Goal: Task Accomplishment & Management: Manage account settings

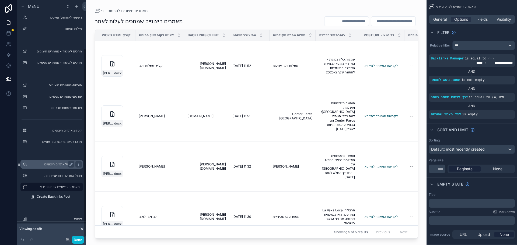
scroll to position [63, 0]
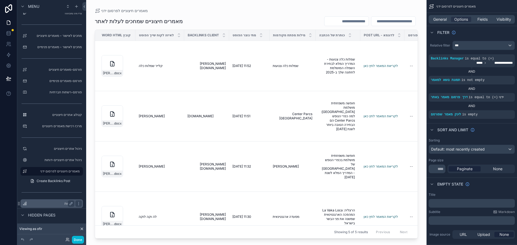
click at [49, 205] on label "דוחות" at bounding box center [50, 204] width 43 height 4
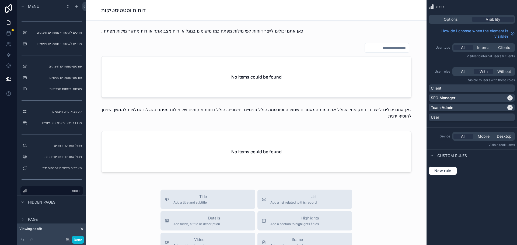
scroll to position [428, 0]
click at [66, 240] on icon at bounding box center [66, 238] width 1 height 1
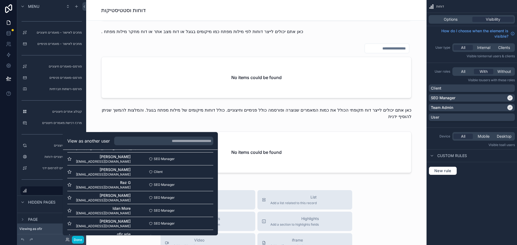
scroll to position [162, 0]
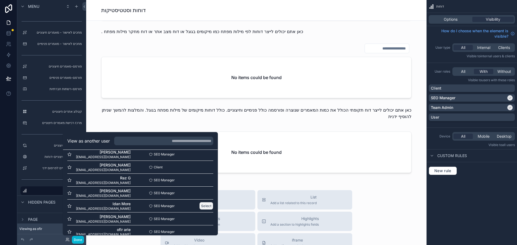
click at [199, 206] on button "Select" at bounding box center [206, 206] width 14 height 8
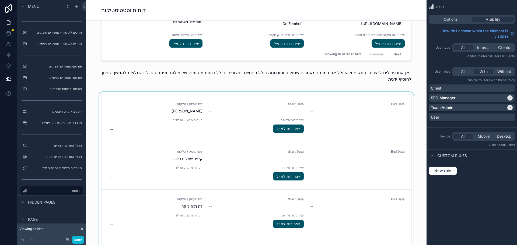
scroll to position [754, 0]
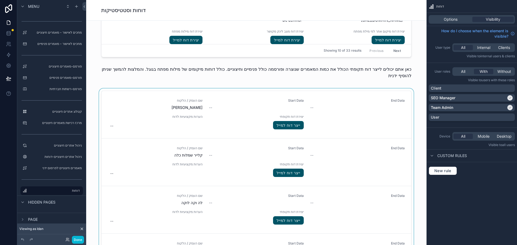
click at [344, 121] on div "scrollable content" at bounding box center [256, 184] width 332 height 190
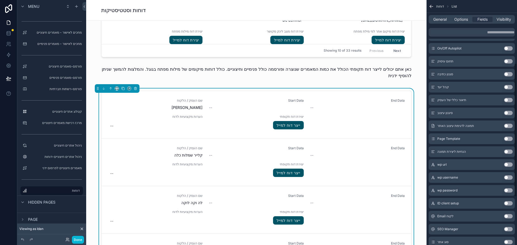
scroll to position [135, 0]
click at [9, 34] on icon at bounding box center [9, 33] width 4 height 2
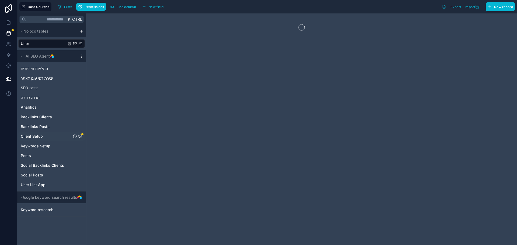
click at [39, 137] on span "Client Setup" at bounding box center [32, 136] width 22 height 5
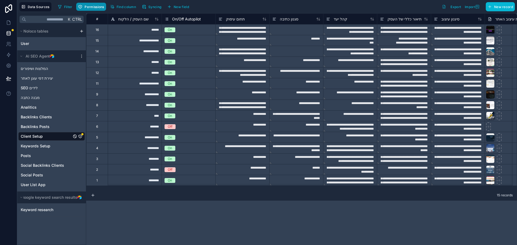
click at [94, 8] on span "Permissions" at bounding box center [94, 7] width 19 height 4
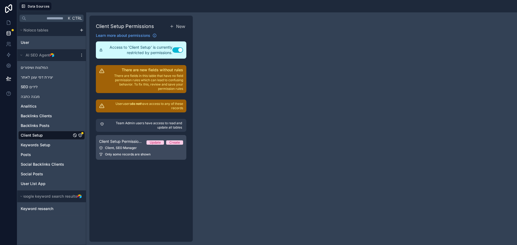
click at [119, 151] on link "Client Setup Permission 1 Update Create Client, SEO Manager Only some records a…" at bounding box center [141, 147] width 90 height 25
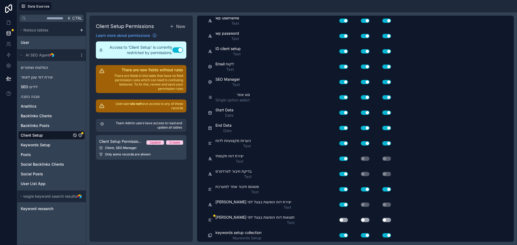
scroll to position [314, 0]
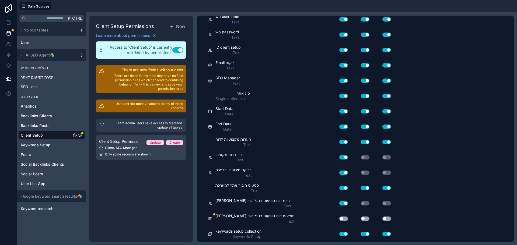
click at [342, 219] on button "Use setting" at bounding box center [343, 219] width 9 height 4
click at [366, 219] on button "Use setting" at bounding box center [365, 219] width 9 height 4
click at [388, 220] on button "Use setting" at bounding box center [386, 219] width 9 height 4
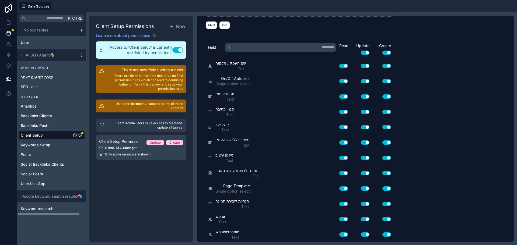
scroll to position [0, 0]
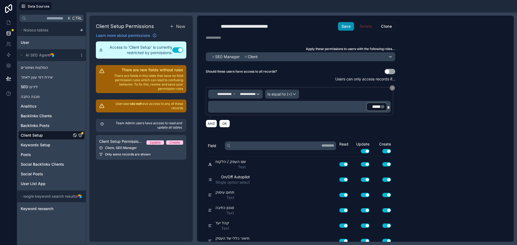
click at [347, 27] on button "Save" at bounding box center [346, 26] width 16 height 9
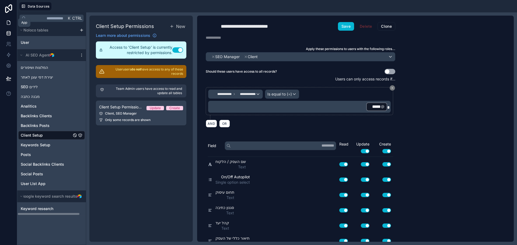
click at [8, 23] on icon at bounding box center [8, 22] width 5 height 5
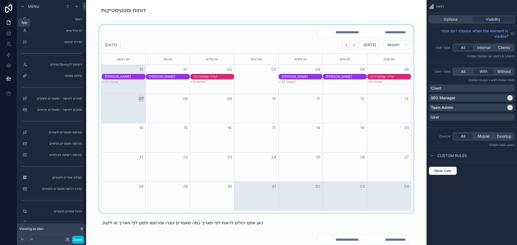
scroll to position [66, 0]
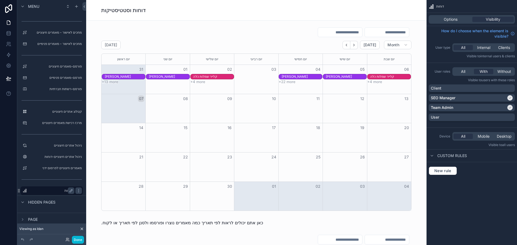
click at [61, 191] on label "דוחות" at bounding box center [50, 191] width 43 height 4
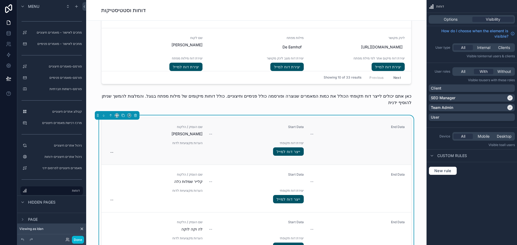
scroll to position [0, 0]
click at [331, 153] on div "שם העסק / הלקוח גרייבר Start Data -- End Data -- הערות מקצועיות לדוח -- יצירת ד…" at bounding box center [256, 141] width 297 height 32
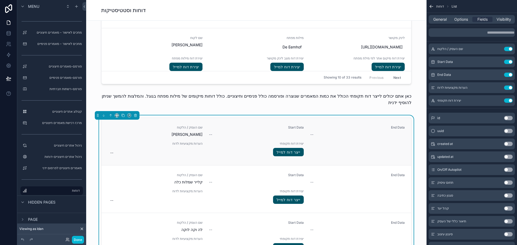
click at [381, 151] on div "שם העסק / הלקוח גרייבר Start Data -- End Data -- הערות מקצועיות לדוח -- יצירת ד…" at bounding box center [256, 141] width 297 height 32
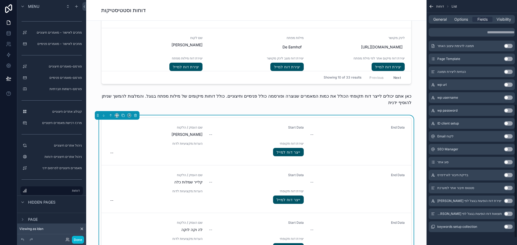
scroll to position [204, 0]
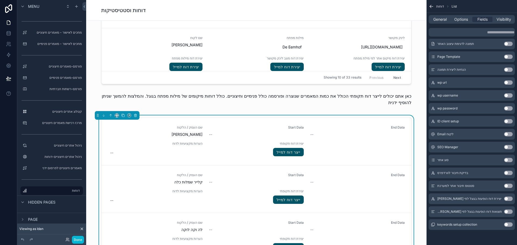
click at [507, 211] on button "Use setting" at bounding box center [508, 212] width 9 height 4
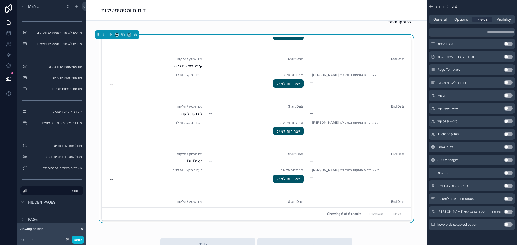
scroll to position [34, 0]
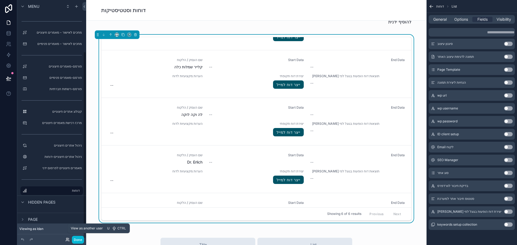
click at [68, 240] on icon at bounding box center [67, 240] width 2 height 1
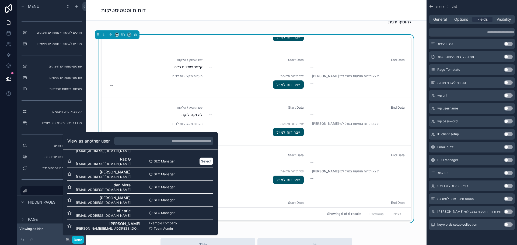
scroll to position [182, 0]
click at [199, 200] on button "Select" at bounding box center [206, 199] width 14 height 8
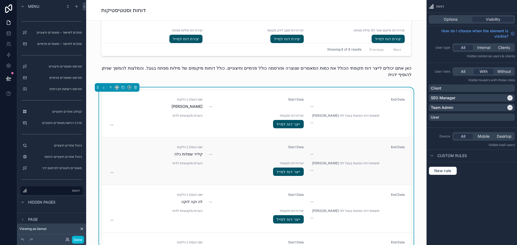
scroll to position [754, 0]
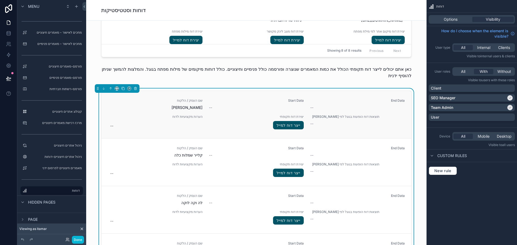
click at [233, 132] on div "שם העסק / הלקוח גרייבר Start Data -- End Data -- הערות מקצועיות לדוח -- יצירת ד…" at bounding box center [257, 114] width 310 height 47
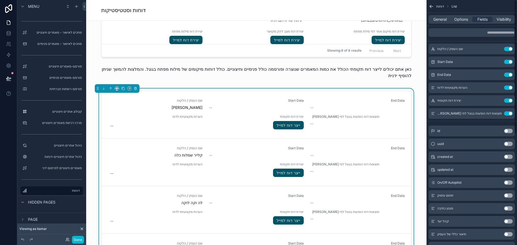
click at [438, 22] on div "General Options Fields Visibility" at bounding box center [472, 19] width 86 height 9
click at [438, 22] on span "General" at bounding box center [439, 19] width 13 height 5
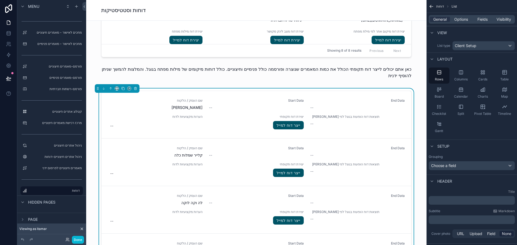
click at [462, 22] on div "General Options Fields Visibility" at bounding box center [472, 19] width 86 height 9
click at [461, 19] on span "Options" at bounding box center [461, 19] width 14 height 5
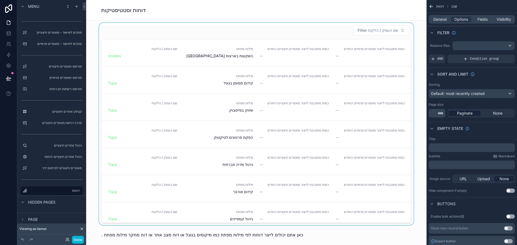
scroll to position [350, 0]
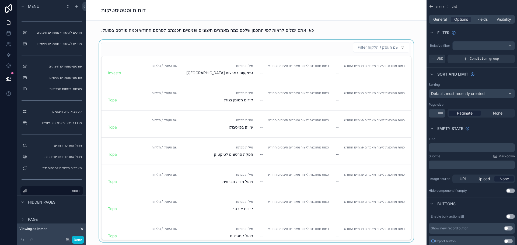
click at [224, 51] on div "scrollable content" at bounding box center [256, 141] width 332 height 202
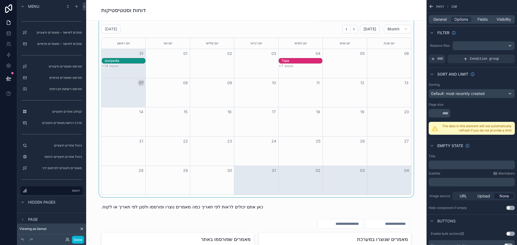
scroll to position [0, 0]
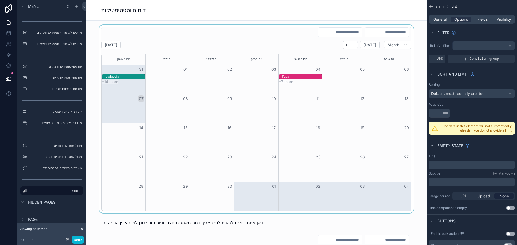
click at [276, 48] on div "scrollable content" at bounding box center [256, 119] width 332 height 188
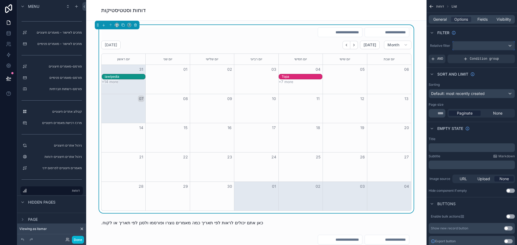
click at [477, 46] on div "scrollable content" at bounding box center [484, 45] width 62 height 9
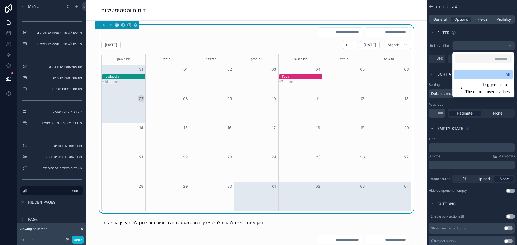
click at [482, 75] on div "All" at bounding box center [483, 74] width 53 height 6
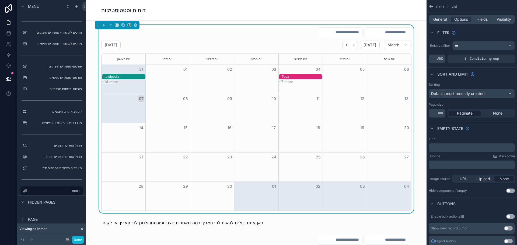
click at [442, 59] on span "AND" at bounding box center [440, 59] width 6 height 4
click at [503, 55] on icon "scrollable content" at bounding box center [501, 55] width 3 height 3
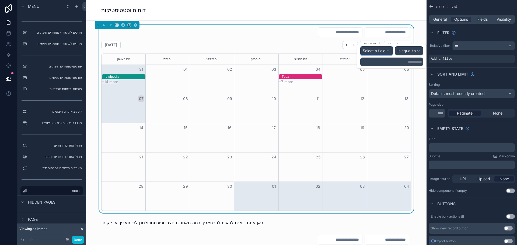
click at [383, 52] on span "Select a field" at bounding box center [374, 50] width 23 height 5
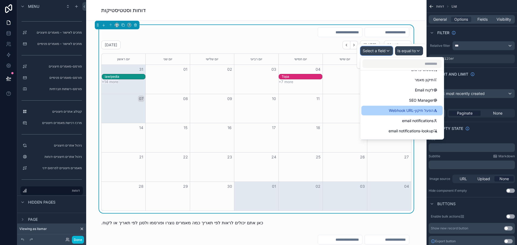
scroll to position [162, 0]
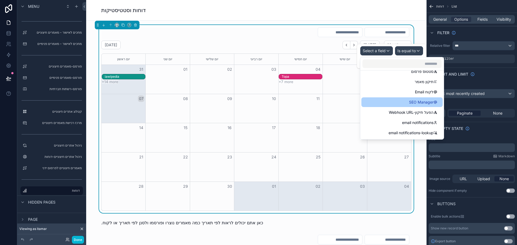
click at [410, 104] on span "SEO Manager" at bounding box center [421, 102] width 25 height 6
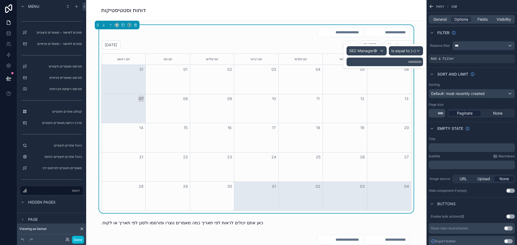
click at [394, 59] on div "**********" at bounding box center [385, 62] width 76 height 9
click at [397, 63] on p "**********" at bounding box center [385, 61] width 73 height 5
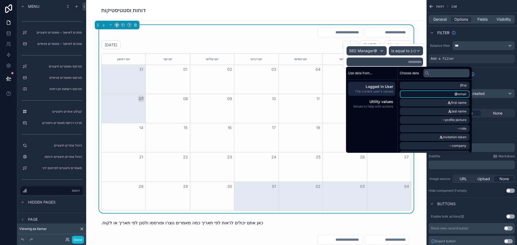
click at [458, 92] on icon "scrollable content" at bounding box center [456, 94] width 4 height 4
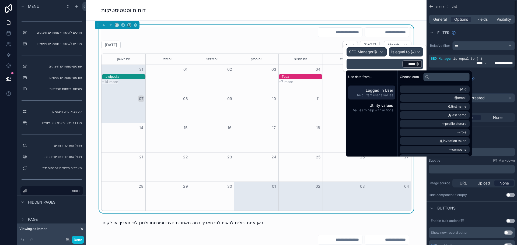
click at [495, 77] on div "Sort And Limit" at bounding box center [471, 78] width 90 height 13
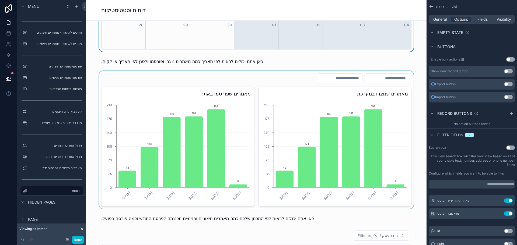
click at [285, 108] on div "scrollable content" at bounding box center [256, 140] width 332 height 138
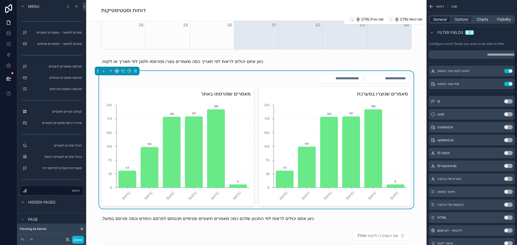
click at [445, 20] on span "General" at bounding box center [439, 19] width 13 height 5
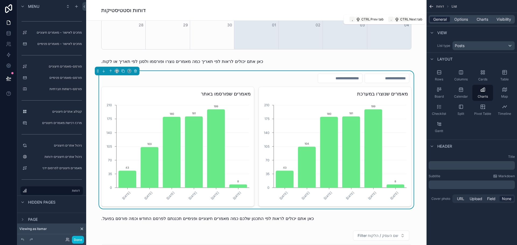
scroll to position [0, 0]
click at [459, 20] on span "Options" at bounding box center [461, 19] width 14 height 5
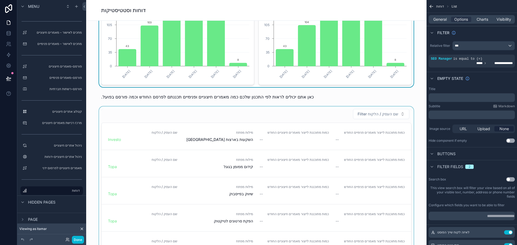
scroll to position [296, 0]
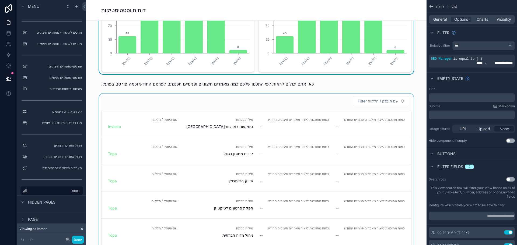
click at [264, 102] on div "scrollable content" at bounding box center [256, 195] width 332 height 202
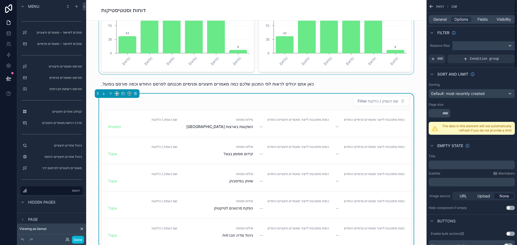
click at [464, 49] on div "scrollable content" at bounding box center [484, 45] width 62 height 9
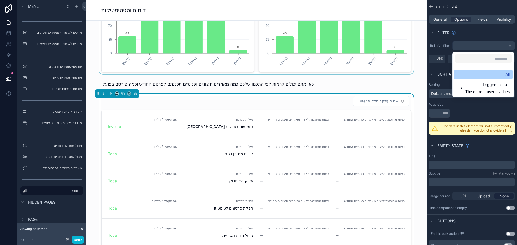
click at [475, 71] on div "All" at bounding box center [483, 75] width 59 height 10
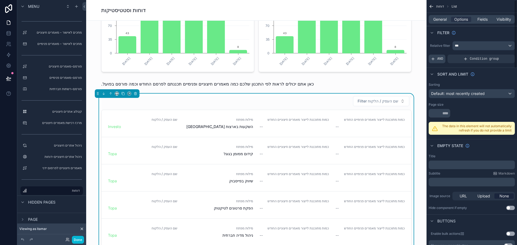
click at [438, 58] on span "AND" at bounding box center [440, 59] width 6 height 4
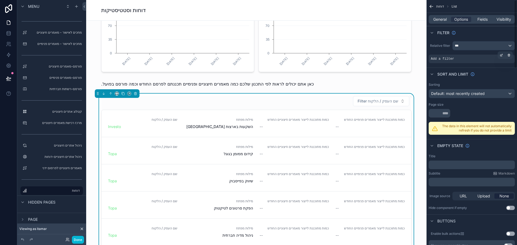
click at [445, 60] on span "Add a filter" at bounding box center [442, 59] width 23 height 4
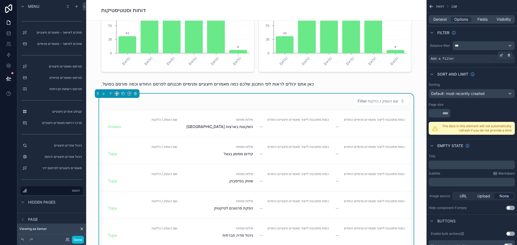
click at [453, 61] on div "Add a filter" at bounding box center [472, 59] width 86 height 9
click at [501, 56] on icon "scrollable content" at bounding box center [501, 55] width 3 height 3
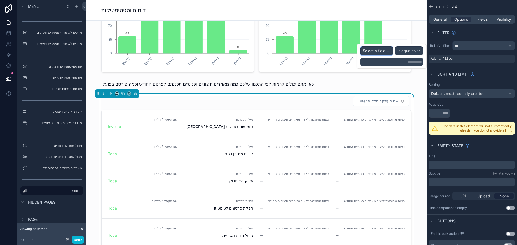
click at [379, 52] on span "Select a field" at bounding box center [374, 50] width 23 height 5
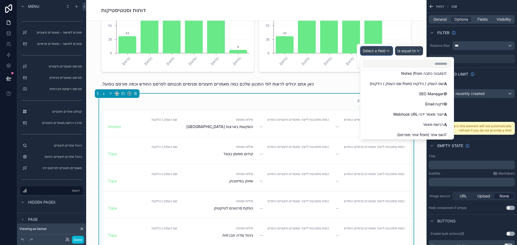
scroll to position [188, 0]
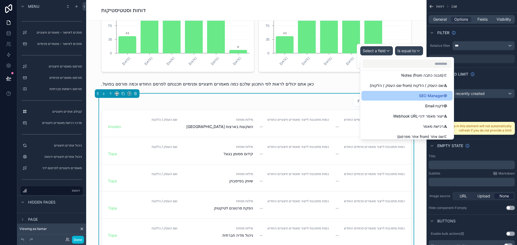
click at [404, 96] on div "SEO Manager" at bounding box center [407, 96] width 85 height 6
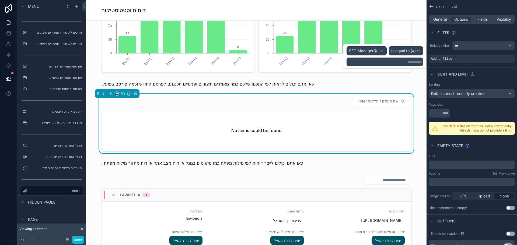
click at [389, 62] on p "**********" at bounding box center [385, 61] width 73 height 5
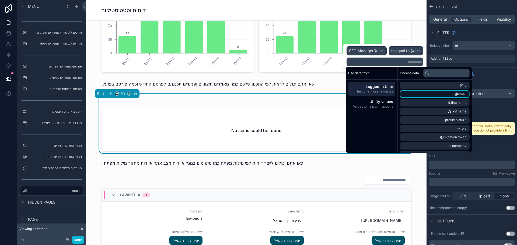
click at [464, 93] on span "email" at bounding box center [462, 94] width 8 height 4
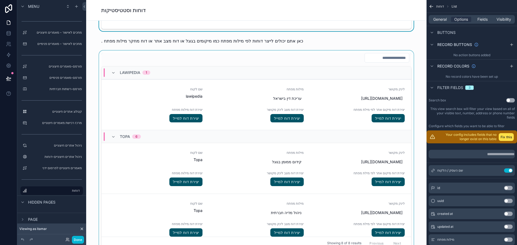
scroll to position [565, 0]
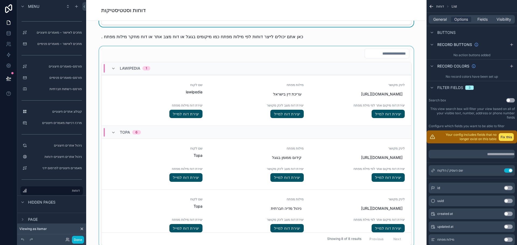
click at [321, 83] on div "scrollable content" at bounding box center [256, 147] width 332 height 202
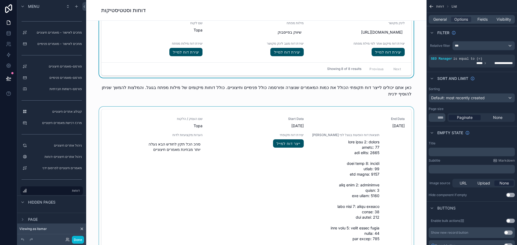
scroll to position [754, 0]
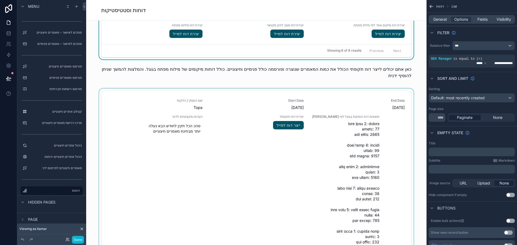
click at [279, 166] on div "scrollable content" at bounding box center [256, 184] width 332 height 190
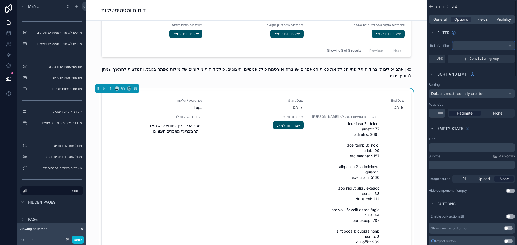
click at [464, 46] on div "scrollable content" at bounding box center [484, 45] width 62 height 9
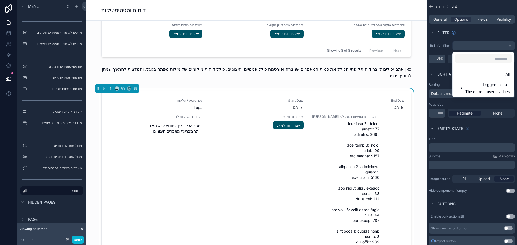
drag, startPoint x: 484, startPoint y: 74, endPoint x: 437, endPoint y: 59, distance: 49.5
click at [484, 75] on div "All" at bounding box center [483, 74] width 53 height 6
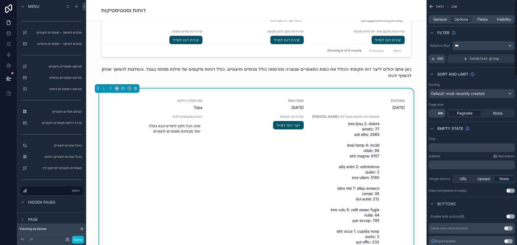
click at [437, 59] on div "AND" at bounding box center [437, 59] width 17 height 9
click at [442, 59] on span "Add a filter" at bounding box center [442, 59] width 23 height 4
click at [502, 56] on icon "scrollable content" at bounding box center [501, 55] width 3 height 3
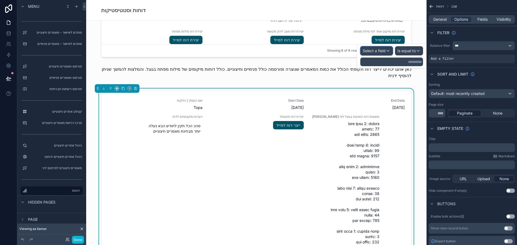
click at [378, 50] on span "Select a field" at bounding box center [374, 50] width 23 height 5
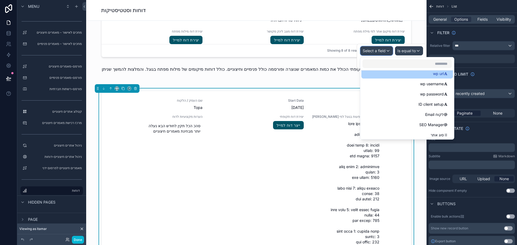
scroll to position [162, 0]
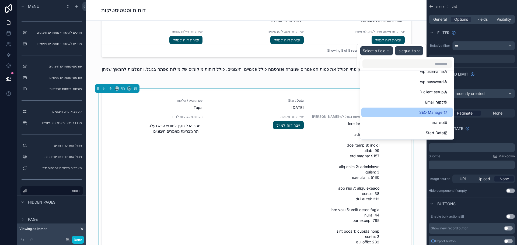
click at [394, 115] on div "SEO Manager" at bounding box center [407, 112] width 85 height 6
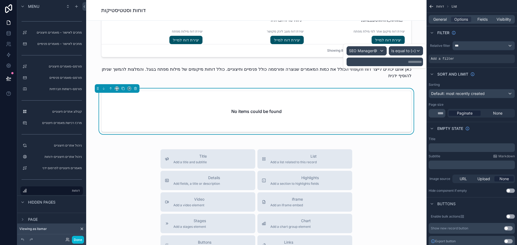
click at [392, 62] on p "**********" at bounding box center [385, 61] width 73 height 5
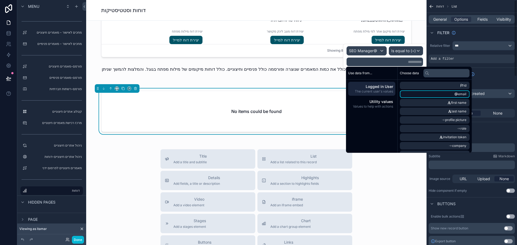
click at [458, 93] on icon "scrollable content" at bounding box center [456, 94] width 4 height 4
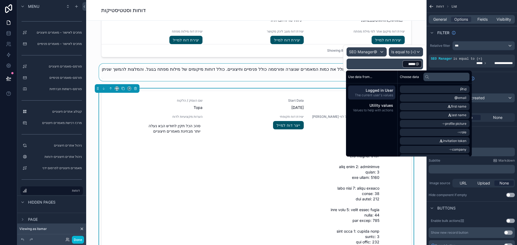
click at [91, 69] on div "scrollable content" at bounding box center [256, 74] width 332 height 20
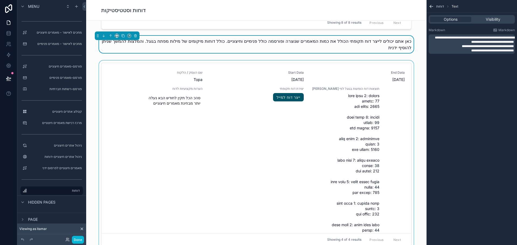
scroll to position [781, 0]
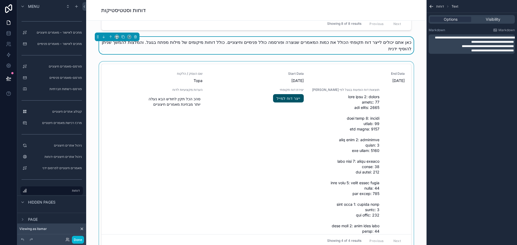
drag, startPoint x: 408, startPoint y: 82, endPoint x: 408, endPoint y: 111, distance: 29.1
click at [408, 111] on div "scrollable content" at bounding box center [256, 157] width 332 height 190
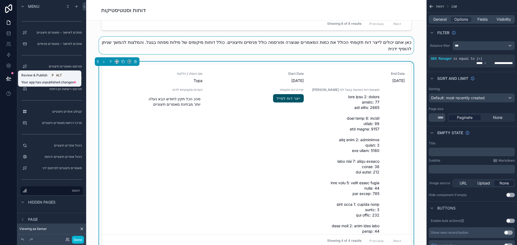
click at [9, 80] on icon at bounding box center [8, 78] width 5 height 5
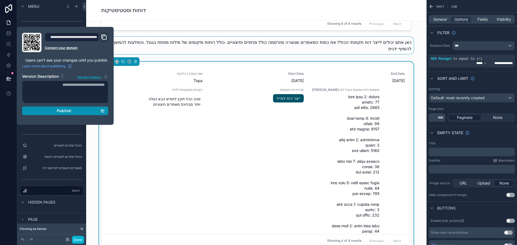
click at [64, 110] on span "Publish" at bounding box center [64, 111] width 15 height 5
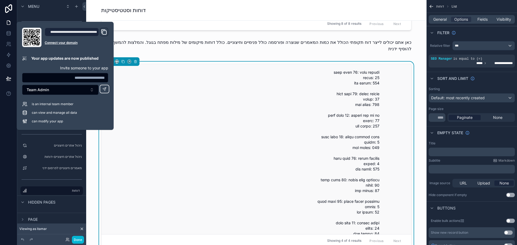
scroll to position [350, 0]
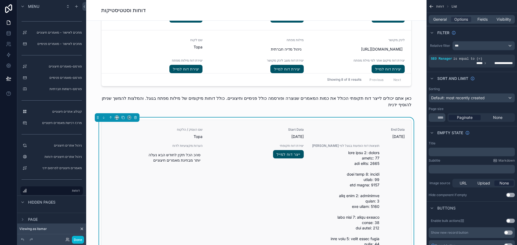
scroll to position [727, 0]
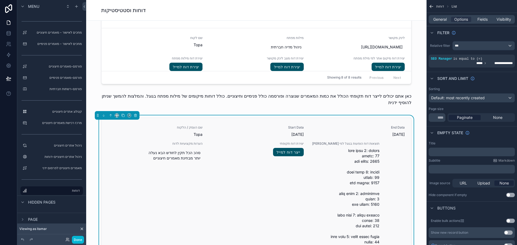
click at [364, 131] on div "End Data 31.8.2025" at bounding box center [357, 131] width 95 height 12
click at [484, 19] on span "Fields" at bounding box center [482, 19] width 10 height 5
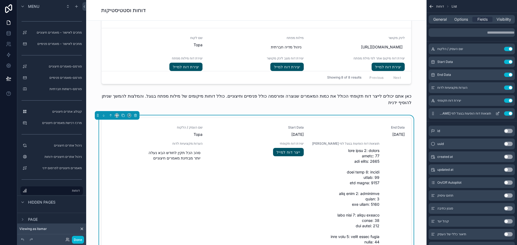
click at [498, 114] on icon "scrollable content" at bounding box center [497, 113] width 4 height 4
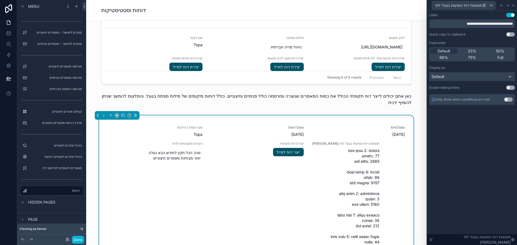
click at [481, 80] on div "Default" at bounding box center [471, 76] width 85 height 9
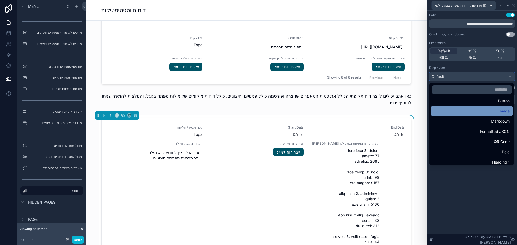
scroll to position [27, 0]
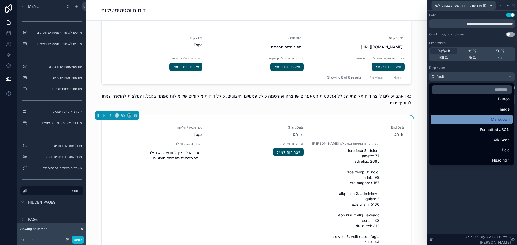
click at [476, 120] on div "Markdown" at bounding box center [472, 119] width 76 height 6
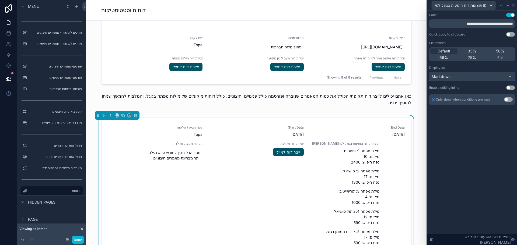
click at [481, 80] on div "Markdown" at bounding box center [471, 76] width 85 height 9
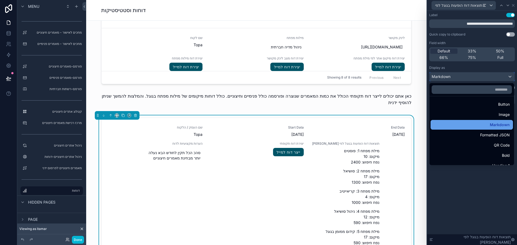
scroll to position [0, 0]
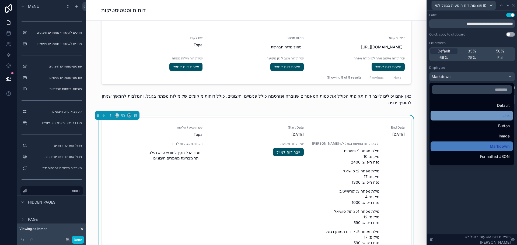
click at [492, 115] on div "Link" at bounding box center [472, 116] width 76 height 6
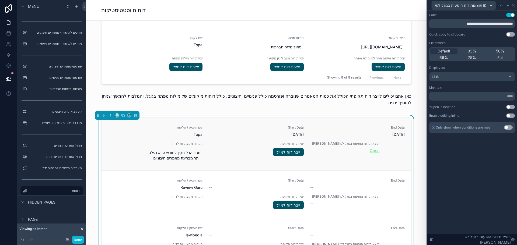
click at [370, 150] on link "Open" at bounding box center [375, 150] width 10 height 5
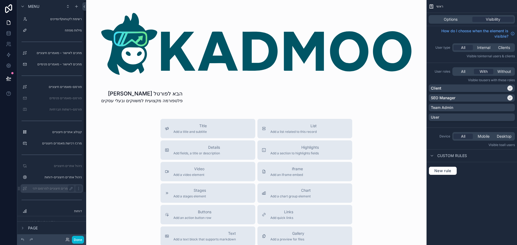
scroll to position [57, 0]
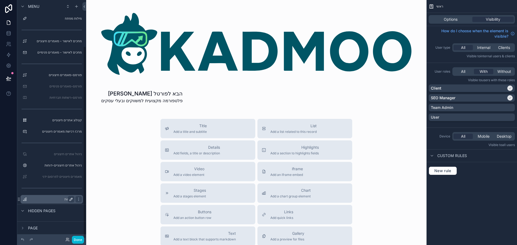
click at [71, 199] on icon "scrollable content" at bounding box center [71, 199] width 3 height 3
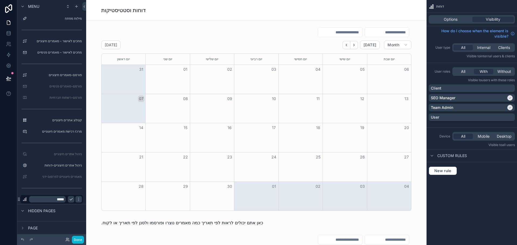
click at [72, 200] on icon "scrollable content" at bounding box center [71, 199] width 4 height 4
click at [56, 200] on label "דוחות" at bounding box center [50, 199] width 43 height 4
click at [65, 200] on label "דוחות" at bounding box center [50, 199] width 43 height 4
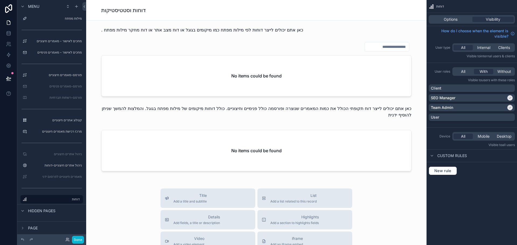
scroll to position [431, 0]
click at [66, 240] on icon at bounding box center [67, 240] width 4 height 4
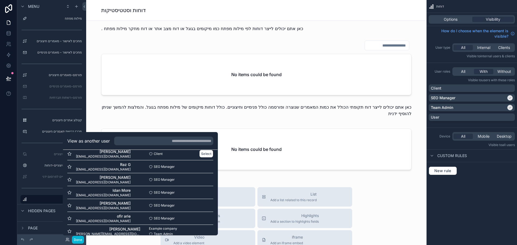
scroll to position [182, 0]
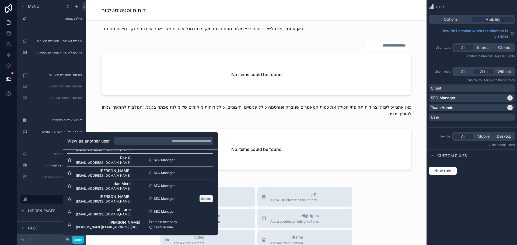
click at [204, 198] on button "Select" at bounding box center [206, 199] width 14 height 8
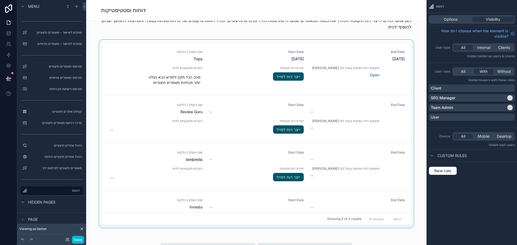
scroll to position [775, 0]
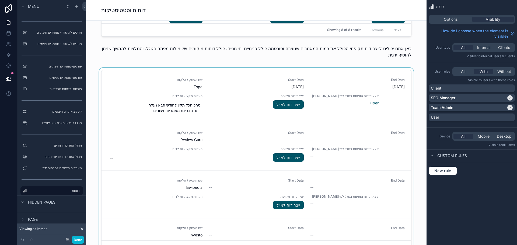
click at [326, 107] on div "scrollable content" at bounding box center [256, 163] width 332 height 190
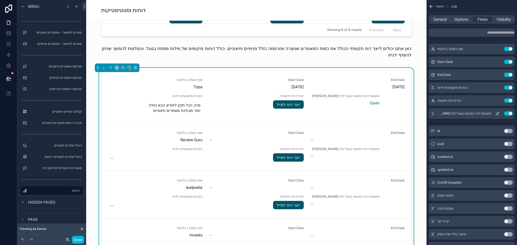
click at [507, 114] on button "Use setting" at bounding box center [508, 113] width 9 height 4
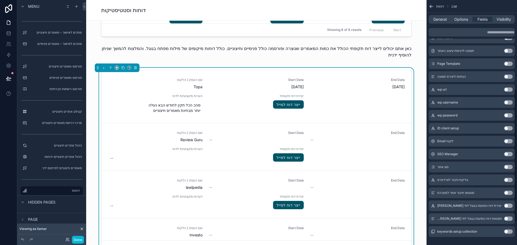
scroll to position [204, 0]
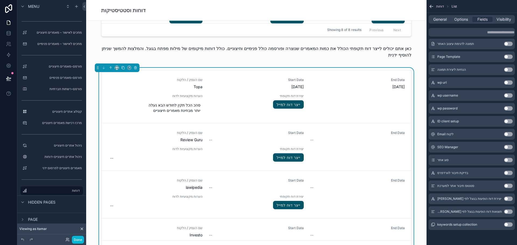
click at [505, 199] on button "Use setting" at bounding box center [508, 199] width 9 height 4
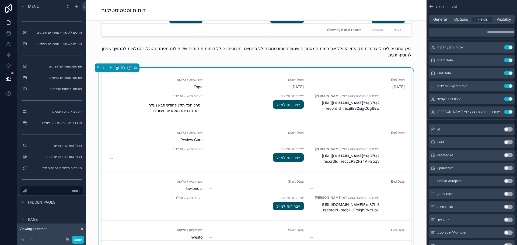
scroll to position [0, 0]
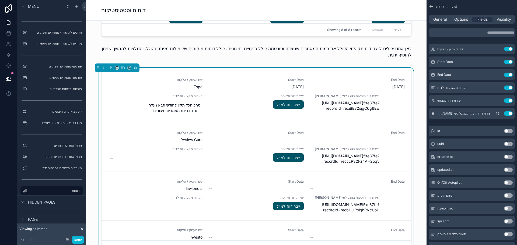
click at [497, 115] on icon "scrollable content" at bounding box center [497, 113] width 4 height 4
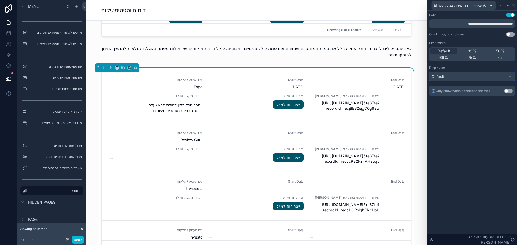
click at [466, 76] on div "Default" at bounding box center [471, 76] width 85 height 9
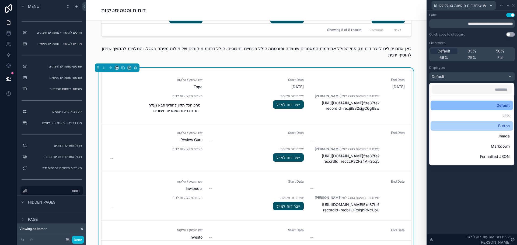
click at [463, 126] on div "Button" at bounding box center [472, 126] width 76 height 6
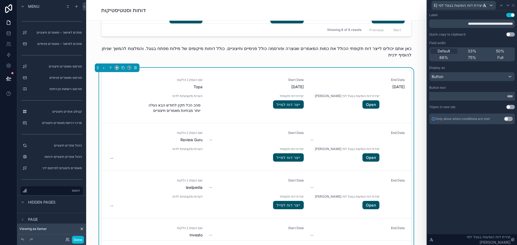
click at [459, 97] on input "text" at bounding box center [472, 96] width 86 height 9
type input "**********"
click at [490, 152] on div "**********" at bounding box center [472, 128] width 90 height 235
click at [510, 108] on button "Use setting" at bounding box center [510, 107] width 9 height 4
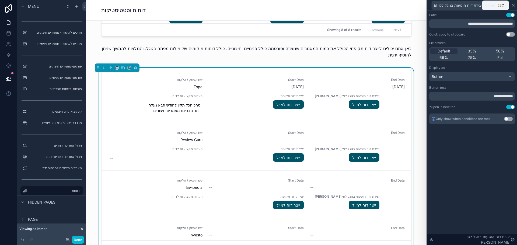
click at [513, 6] on icon at bounding box center [513, 5] width 4 height 4
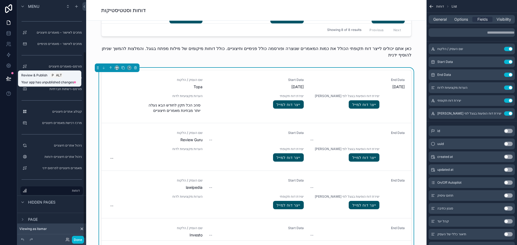
click at [8, 79] on icon at bounding box center [8, 78] width 5 height 5
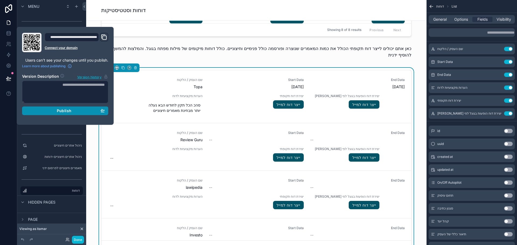
click at [66, 110] on span "Publish" at bounding box center [64, 111] width 15 height 5
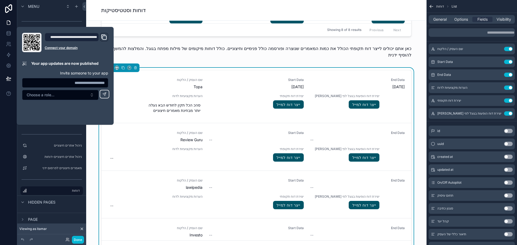
click at [81, 84] on form "Choose a role..." at bounding box center [65, 88] width 86 height 24
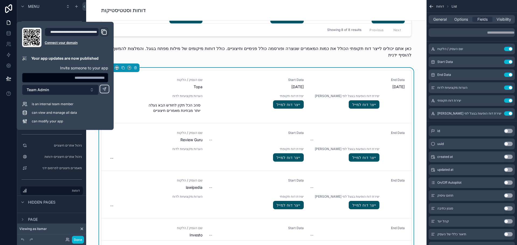
click at [86, 89] on button "Team Admin" at bounding box center [60, 90] width 76 height 10
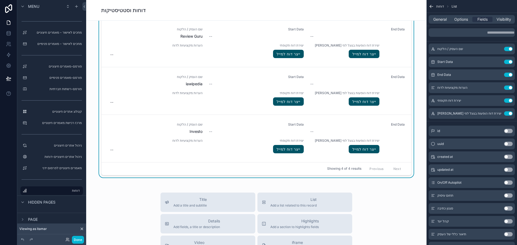
scroll to position [855, 0]
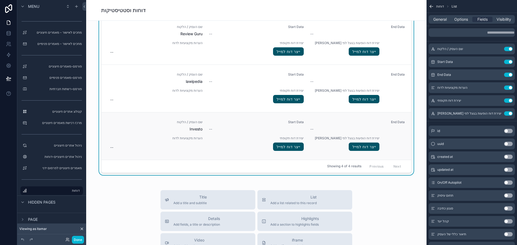
click at [283, 139] on span "יצירת דוח תקופתי" at bounding box center [256, 138] width 95 height 4
click at [495, 100] on button "scrollable content" at bounding box center [497, 101] width 9 height 4
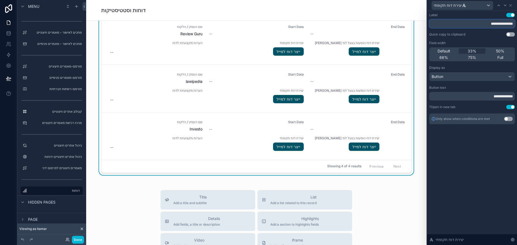
click at [474, 24] on input "**********" at bounding box center [472, 23] width 86 height 9
drag, startPoint x: 478, startPoint y: 163, endPoint x: 472, endPoint y: 164, distance: 6.5
click at [477, 165] on div "**********" at bounding box center [472, 128] width 90 height 235
drag, startPoint x: 112, startPoint y: 188, endPoint x: 123, endPoint y: 184, distance: 12.0
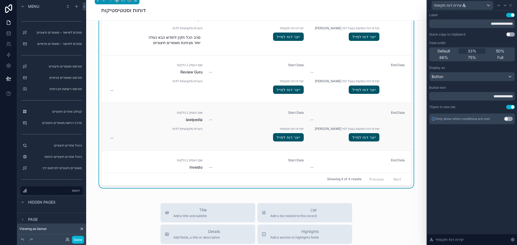
scroll to position [802, 0]
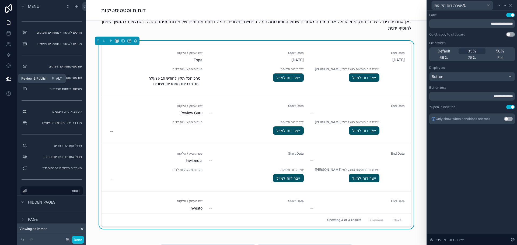
click at [8, 79] on icon at bounding box center [8, 78] width 5 height 3
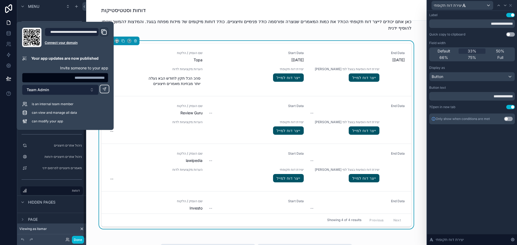
click at [41, 93] on button "Team Admin" at bounding box center [60, 90] width 76 height 10
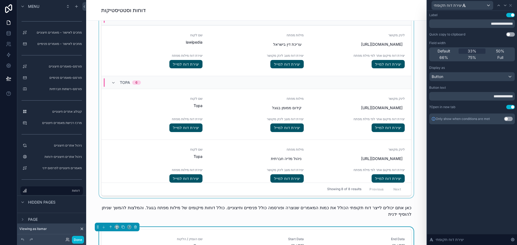
scroll to position [613, 0]
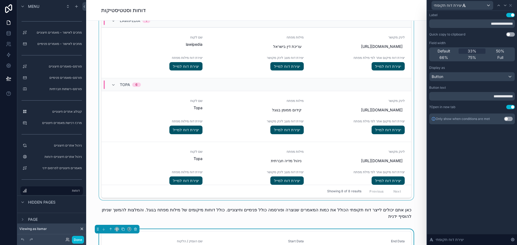
click at [370, 102] on div "scrollable content" at bounding box center [256, 100] width 332 height 202
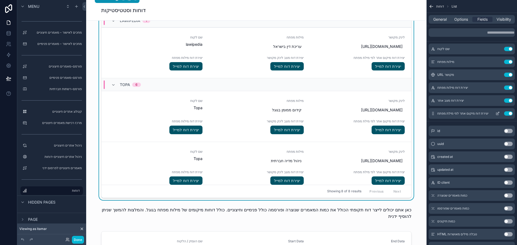
click at [498, 114] on icon "scrollable content" at bounding box center [497, 113] width 4 height 4
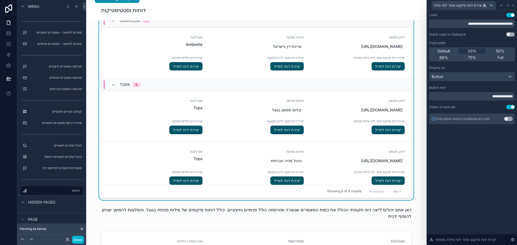
click at [453, 77] on div "Button" at bounding box center [471, 76] width 85 height 9
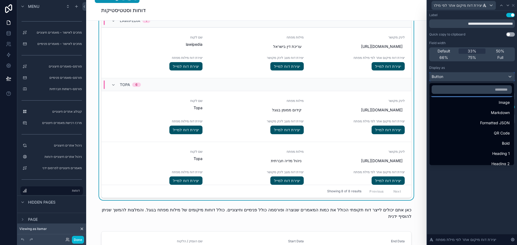
scroll to position [32, 0]
click at [466, 195] on div at bounding box center [472, 122] width 90 height 245
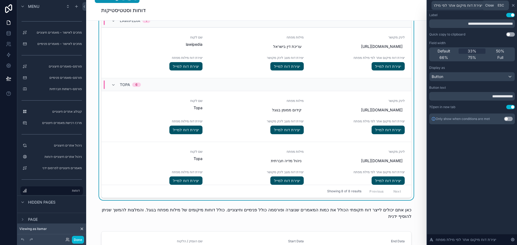
click at [513, 6] on icon at bounding box center [513, 5] width 4 height 4
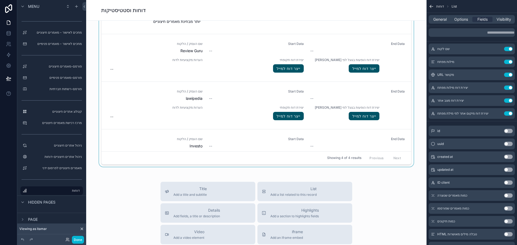
scroll to position [828, 0]
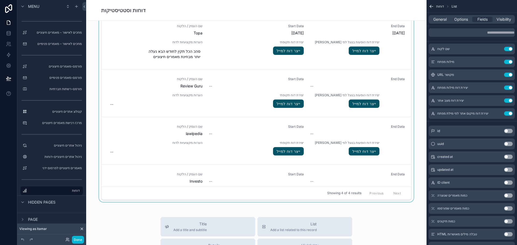
click at [400, 141] on div "scrollable content" at bounding box center [256, 109] width 332 height 190
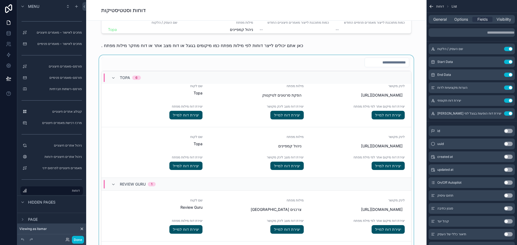
scroll to position [559, 0]
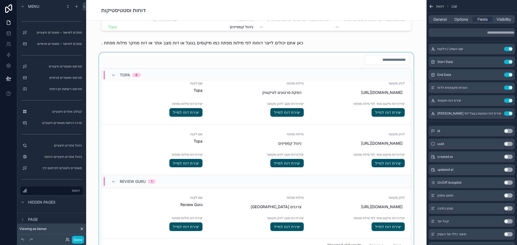
click at [230, 120] on div "scrollable content" at bounding box center [256, 154] width 332 height 202
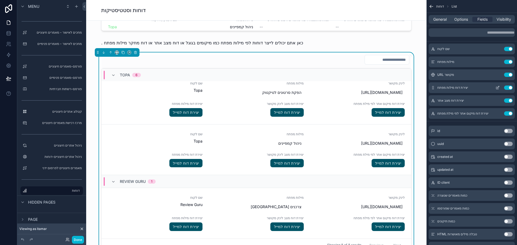
click at [508, 87] on button "Use setting" at bounding box center [508, 88] width 9 height 4
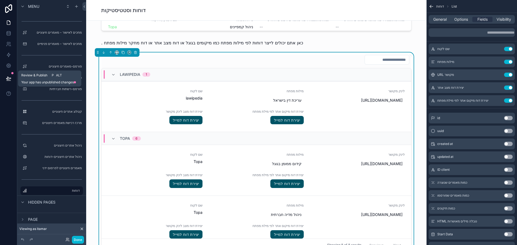
click at [8, 79] on icon at bounding box center [8, 78] width 5 height 3
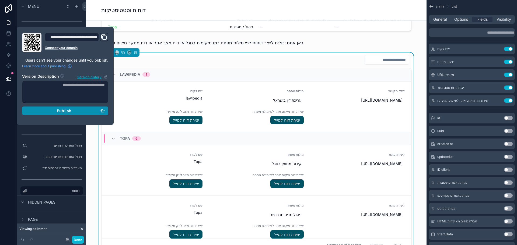
click at [68, 111] on span "Publish" at bounding box center [64, 111] width 15 height 5
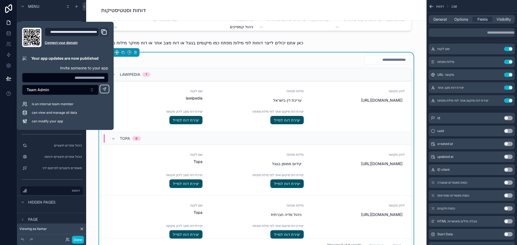
click at [422, 42] on div "ספטמבר 2025 Today Month יום ראשון יום שני יום שלישי יום רביעי יום חמישי יום שיש…" at bounding box center [256, 92] width 340 height 1260
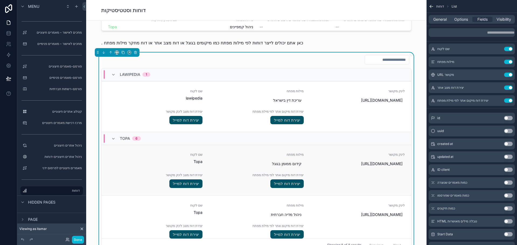
click at [370, 156] on span "לינק מקושר" at bounding box center [357, 155] width 95 height 4
click at [463, 21] on span "Options" at bounding box center [461, 19] width 14 height 5
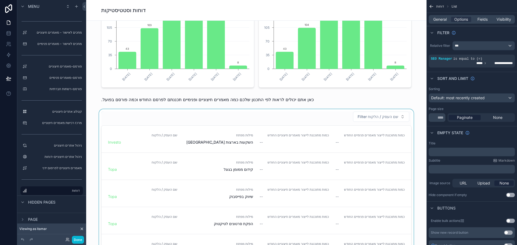
scroll to position [263, 0]
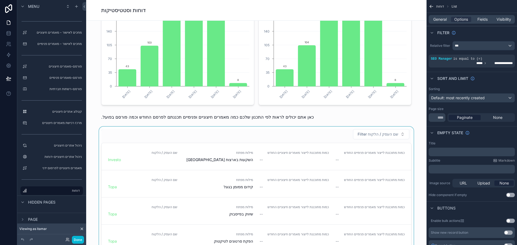
click at [260, 137] on div "scrollable content" at bounding box center [256, 228] width 332 height 202
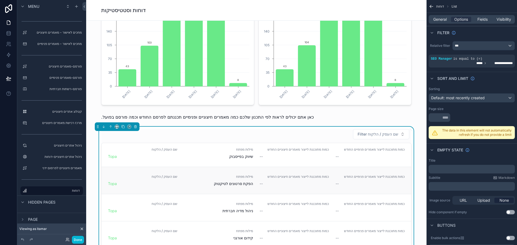
scroll to position [61, 0]
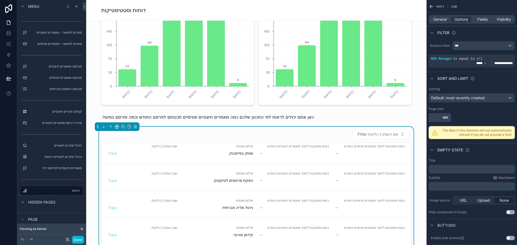
click at [444, 117] on input "scrollable content" at bounding box center [440, 117] width 22 height 9
type input "**"
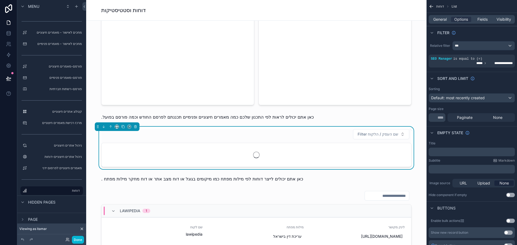
click at [474, 111] on div "Page size ** Paginate None" at bounding box center [472, 114] width 86 height 15
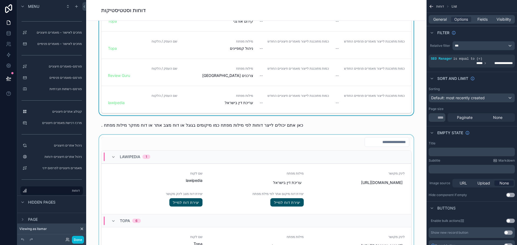
scroll to position [478, 0]
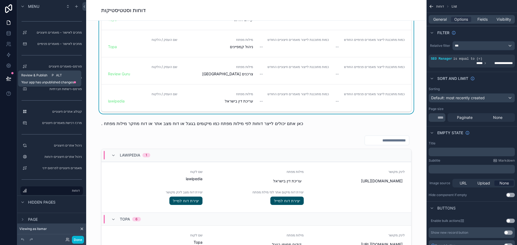
click at [8, 79] on icon at bounding box center [8, 78] width 5 height 5
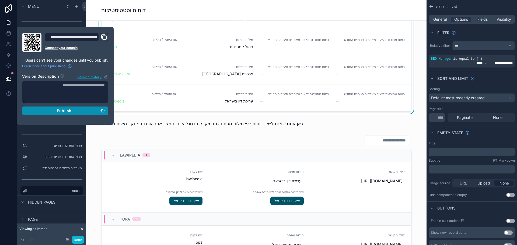
click at [63, 113] on span "Publish" at bounding box center [64, 111] width 15 height 5
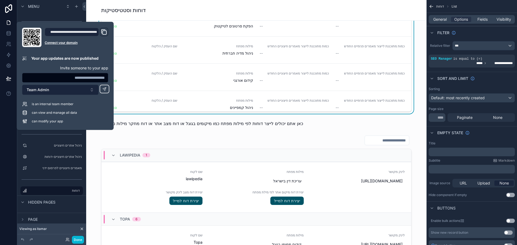
click at [62, 91] on button "Team Admin" at bounding box center [60, 90] width 76 height 10
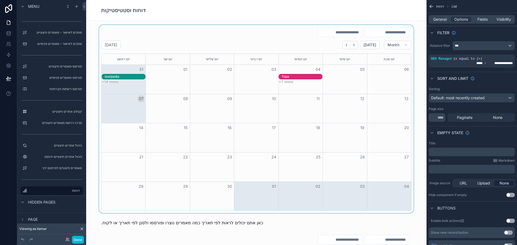
click at [285, 82] on button "+7 more" at bounding box center [286, 82] width 15 height 4
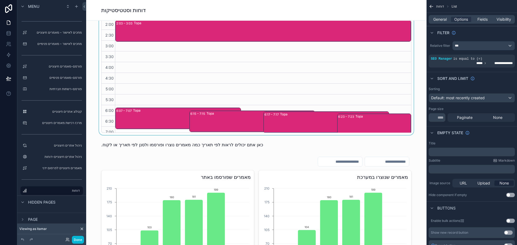
scroll to position [54, 0]
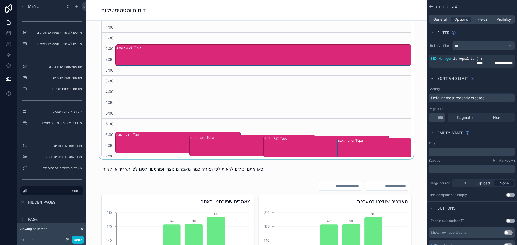
click at [232, 101] on div "scrollable content" at bounding box center [256, 65] width 332 height 188
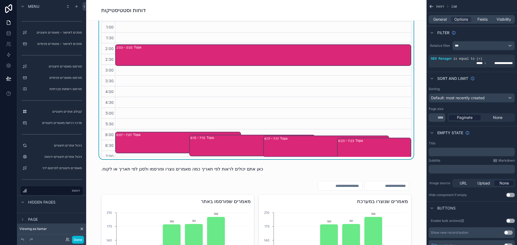
click at [231, 143] on div "Topa" at bounding box center [261, 145] width 108 height 20
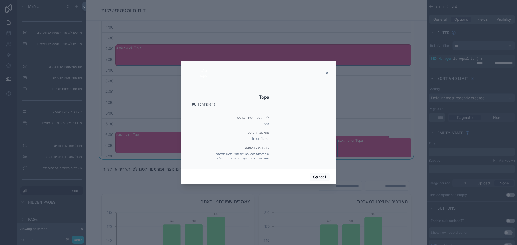
click at [327, 72] on icon "scrollable content" at bounding box center [327, 73] width 4 height 4
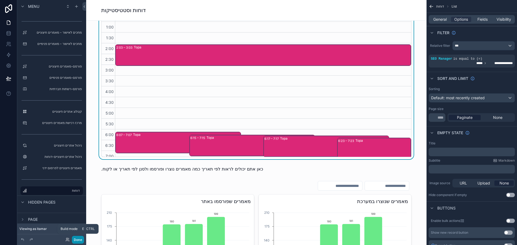
click at [80, 238] on button "Done" at bounding box center [78, 240] width 12 height 8
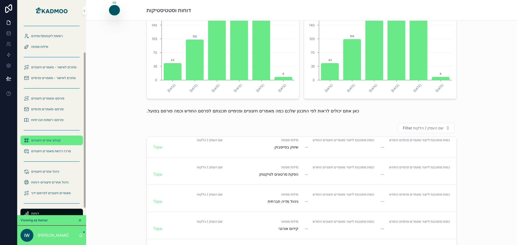
scroll to position [0, 0]
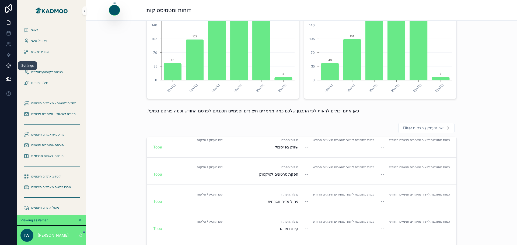
click at [8, 66] on icon at bounding box center [8, 65] width 5 height 5
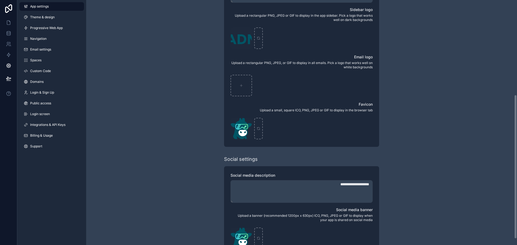
scroll to position [172, 0]
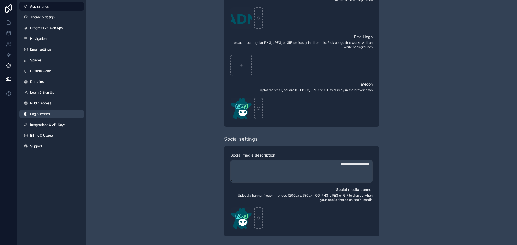
click at [41, 115] on span "Login screen" at bounding box center [40, 114] width 20 height 4
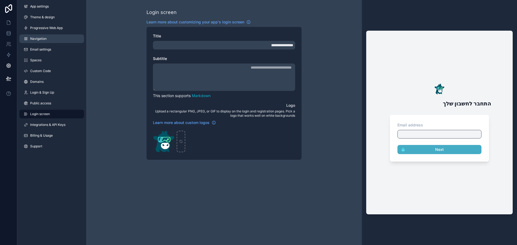
click at [34, 40] on span "Navigation" at bounding box center [38, 39] width 16 height 4
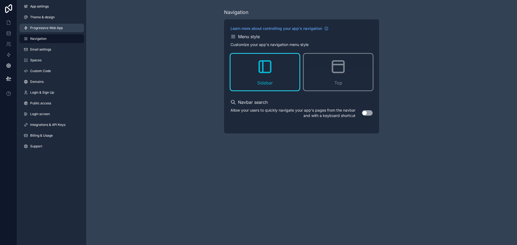
click at [36, 27] on span "Progressive Web App" at bounding box center [46, 28] width 33 height 4
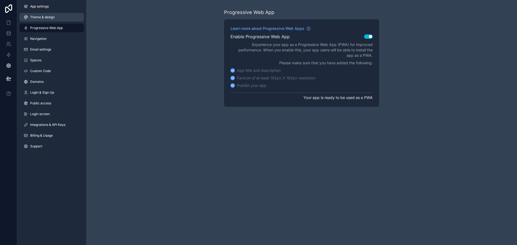
click at [40, 16] on span "Theme & design" at bounding box center [42, 17] width 25 height 4
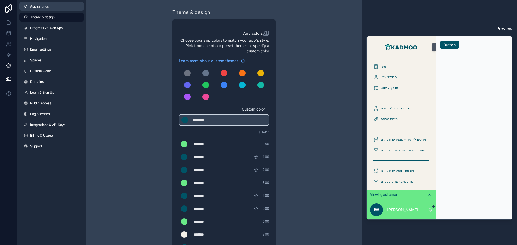
click at [35, 7] on span "App settings" at bounding box center [39, 6] width 19 height 4
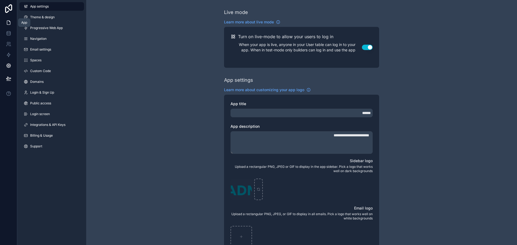
click at [8, 23] on icon at bounding box center [8, 22] width 5 height 5
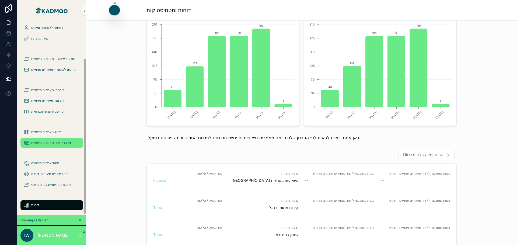
scroll to position [46, 0]
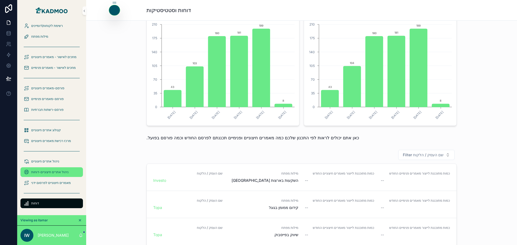
click at [52, 173] on span "ניהול אתרים חיצוניים-דוחות" at bounding box center [49, 172] width 37 height 4
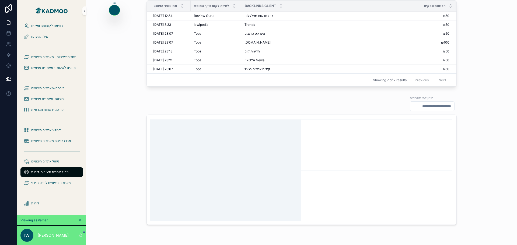
scroll to position [24, 0]
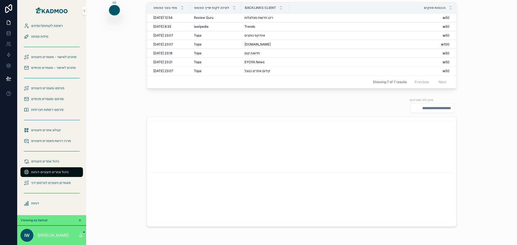
click at [425, 107] on input "scrollable content" at bounding box center [432, 108] width 44 height 8
click at [422, 218] on html "ראשי פרופיל אישי מדריך שימוש רשימת לקוחות\דומיינים מילות מפתח מחכים לאישור - מא…" at bounding box center [258, 122] width 517 height 245
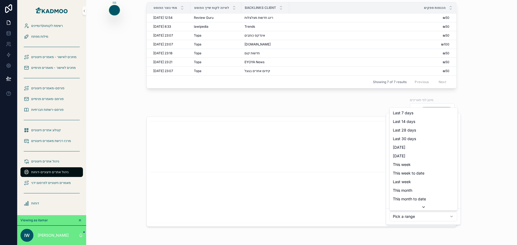
scroll to position [17, 0]
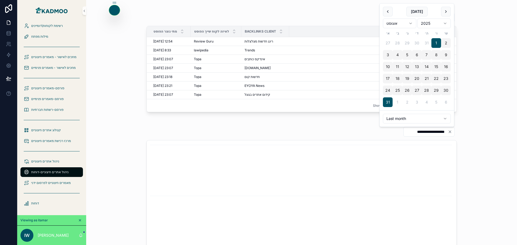
click at [424, 118] on html "ראשי פרופיל אישי מדריך שימוש רשימת לקוחות\דומיינים מילות מפתח מחכים לאישור - מא…" at bounding box center [258, 122] width 517 height 245
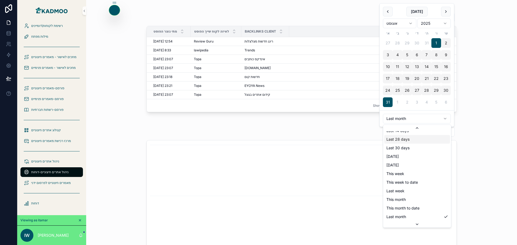
scroll to position [6, 0]
type input "**********"
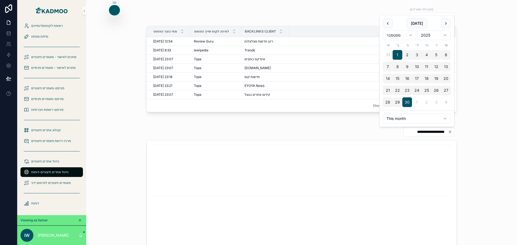
click at [231, 123] on div "**********" at bounding box center [301, 129] width 310 height 16
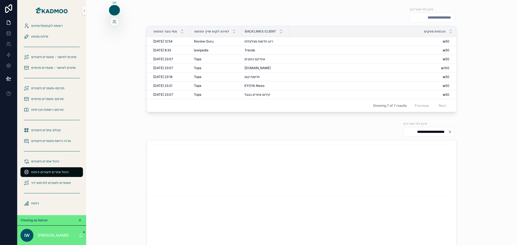
click at [112, 14] on div at bounding box center [114, 10] width 11 height 10
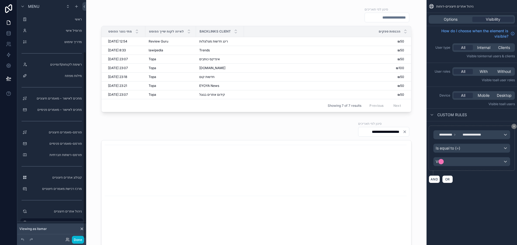
scroll to position [66, 0]
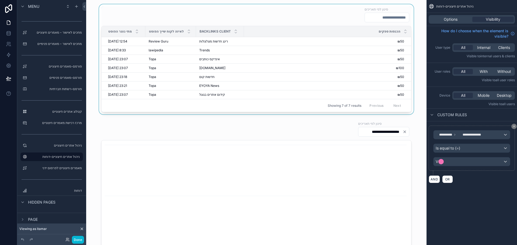
click at [319, 28] on div "הכנסות ספקים" at bounding box center [327, 31] width 166 height 10
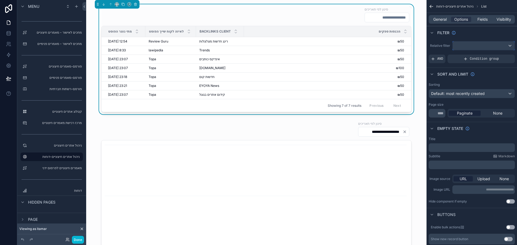
click at [470, 44] on div "scrollable content" at bounding box center [484, 45] width 62 height 9
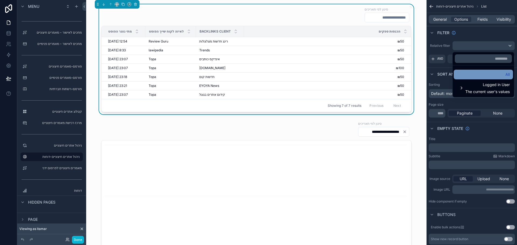
click at [490, 72] on div "All" at bounding box center [483, 74] width 53 height 6
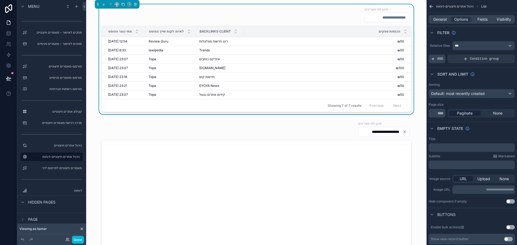
click at [436, 60] on div "AND" at bounding box center [437, 59] width 17 height 9
click at [500, 55] on icon "scrollable content" at bounding box center [501, 55] width 3 height 3
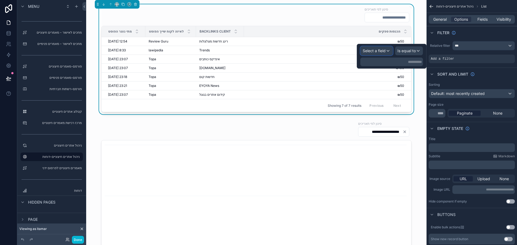
click at [374, 50] on span "Select a field" at bounding box center [374, 50] width 23 height 5
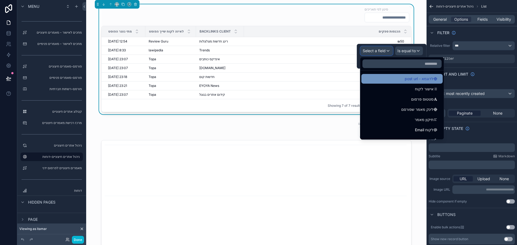
scroll to position [135, 0]
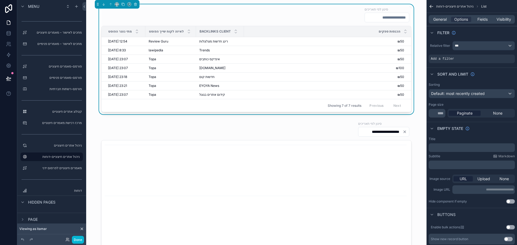
click at [472, 36] on div "Filter" at bounding box center [471, 32] width 90 height 13
click at [442, 19] on span "General" at bounding box center [439, 19] width 13 height 5
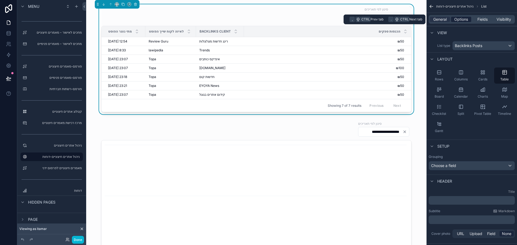
click at [463, 20] on span "Options" at bounding box center [461, 19] width 14 height 5
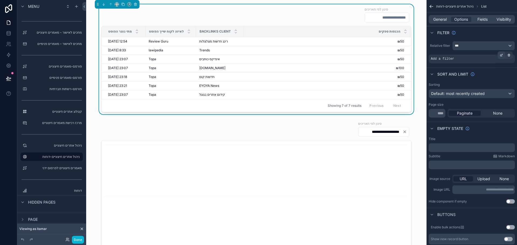
click at [501, 56] on icon "scrollable content" at bounding box center [501, 55] width 3 height 3
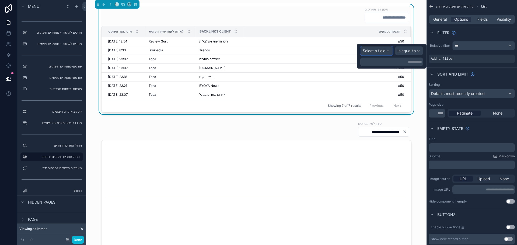
click at [377, 51] on span "Select a field" at bounding box center [374, 50] width 23 height 5
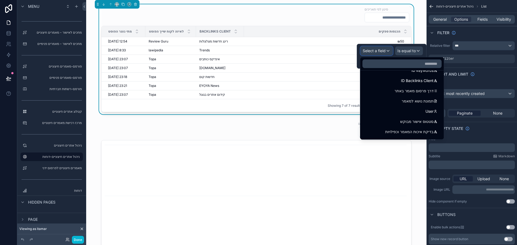
scroll to position [294, 0]
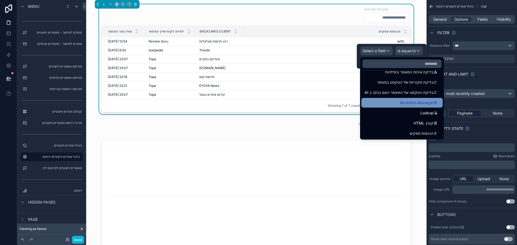
click at [401, 102] on span "Backlinks Manager" at bounding box center [417, 103] width 34 height 6
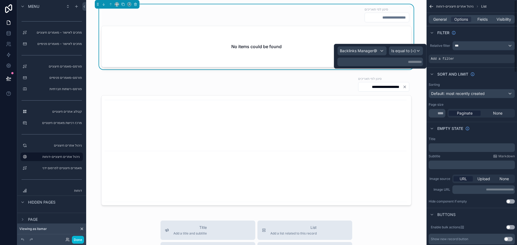
click at [399, 62] on p "**********" at bounding box center [381, 61] width 82 height 5
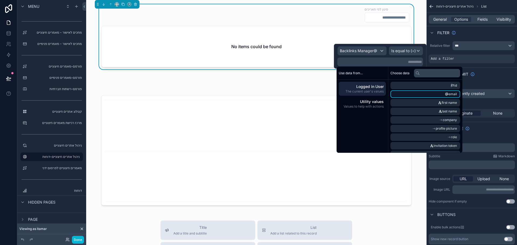
click at [429, 91] on li "email" at bounding box center [425, 94] width 70 height 8
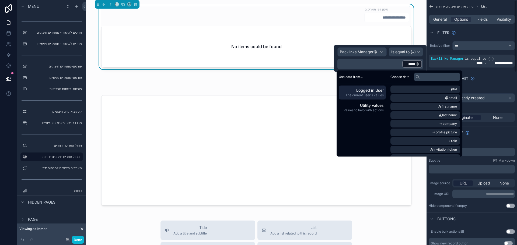
click at [431, 39] on div "**********" at bounding box center [471, 54] width 90 height 31
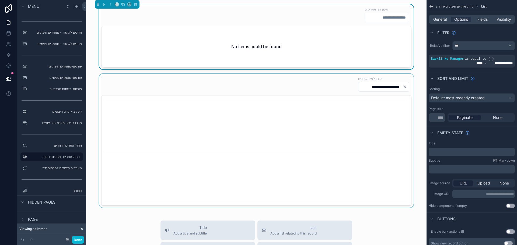
click at [386, 114] on div "scrollable content" at bounding box center [256, 141] width 332 height 134
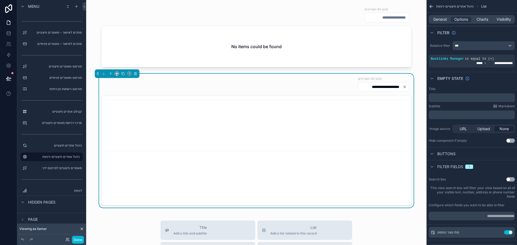
click at [428, 39] on div "**********" at bounding box center [471, 54] width 90 height 31
click at [5, 79] on button at bounding box center [9, 78] width 12 height 15
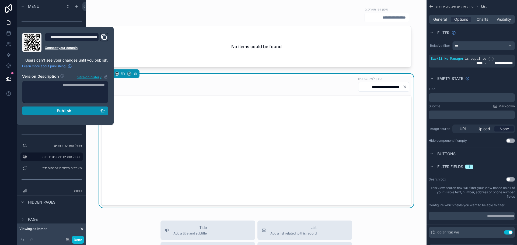
click at [67, 110] on span "Publish" at bounding box center [64, 111] width 15 height 5
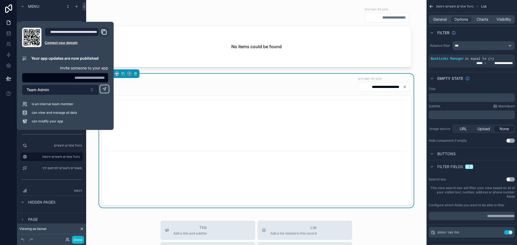
click at [73, 94] on button "Team Admin" at bounding box center [60, 90] width 76 height 10
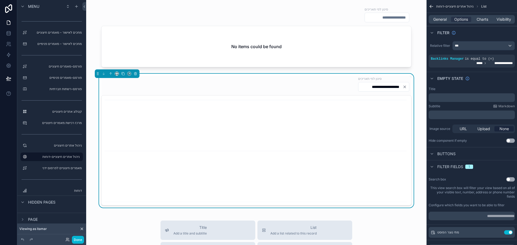
click at [65, 240] on div "Done" at bounding box center [73, 240] width 22 height 8
click at [66, 240] on icon at bounding box center [67, 240] width 4 height 4
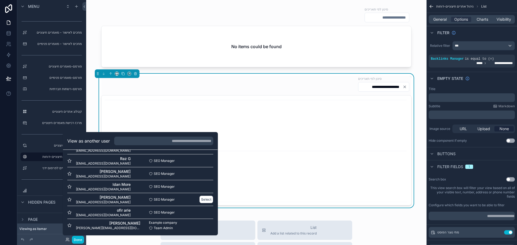
scroll to position [182, 0]
click at [201, 211] on button "Select" at bounding box center [206, 212] width 14 height 8
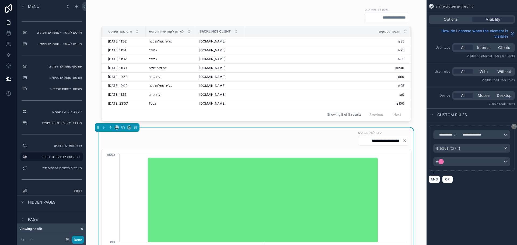
click at [78, 240] on button "Done" at bounding box center [78, 240] width 12 height 8
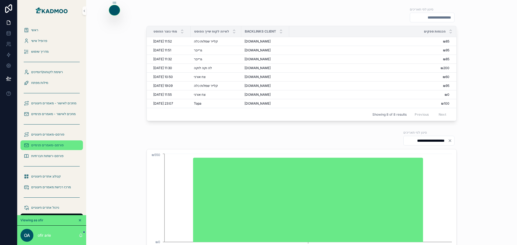
click at [42, 145] on span "פורסם-מאמרים פנימיים" at bounding box center [47, 145] width 33 height 4
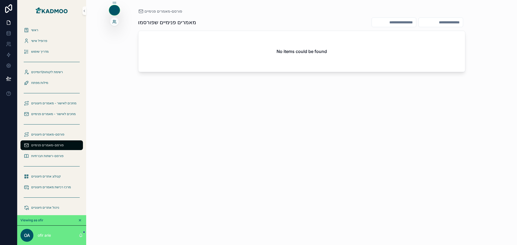
click at [115, 21] on icon at bounding box center [114, 22] width 4 height 4
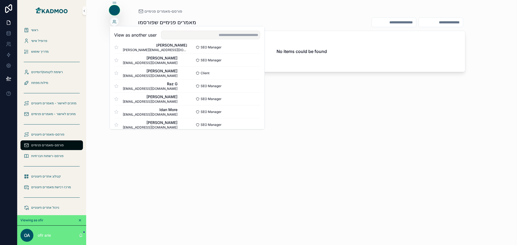
scroll to position [162, 0]
click at [249, 100] on button "Select" at bounding box center [253, 100] width 14 height 8
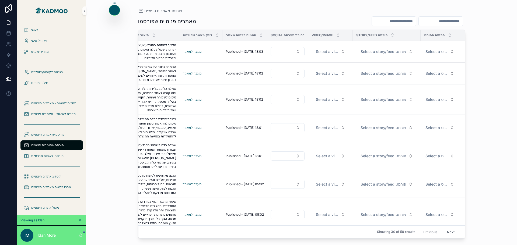
scroll to position [0, 162]
click at [329, 50] on span "Select a video/image" at bounding box center [326, 51] width 23 height 5
click at [323, 15] on div "מאמרים פנימיים שפורסמו לאיזה לקוח שייך הפוסט מתי נוצר הפוסט כותרת של הכתבה תיאו…" at bounding box center [301, 126] width 327 height 226
click at [385, 52] on span "Select a story/feed פורמט" at bounding box center [382, 51] width 46 height 5
drag, startPoint x: 326, startPoint y: 15, endPoint x: 334, endPoint y: 19, distance: 9.3
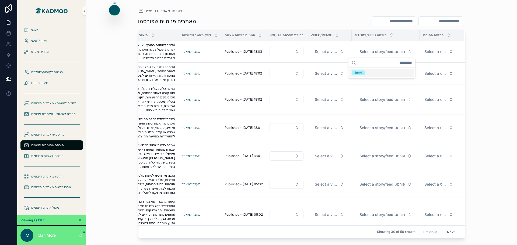
click at [326, 16] on div "מאמרים פנימיים שפורסמו לאיזה לקוח שייך הפוסט מתי נוצר הפוסט כותרת של הכתבה תיאו…" at bounding box center [301, 126] width 327 height 226
click at [432, 51] on div "פרסום ברשת חברתית" at bounding box center [445, 41] width 36 height 22
click at [427, 51] on div "פרסום ברשת חברתית" at bounding box center [445, 41] width 36 height 22
click at [433, 52] on span "Select a הפניית הפוסט" at bounding box center [435, 51] width 22 height 5
click at [296, 10] on div "פורסם-מאמרים פנימיים" at bounding box center [301, 11] width 327 height 4
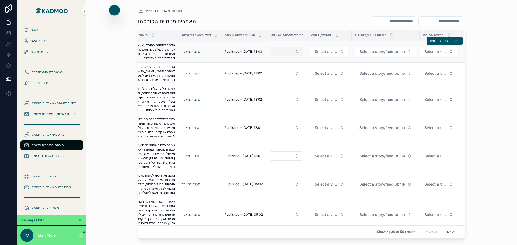
click at [285, 52] on button "Select Button" at bounding box center [287, 51] width 34 height 9
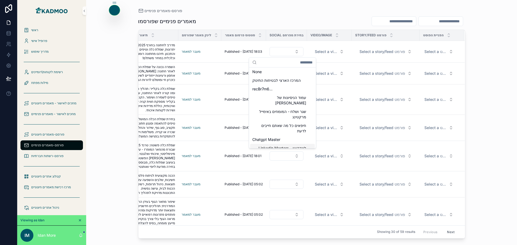
scroll to position [0, 0]
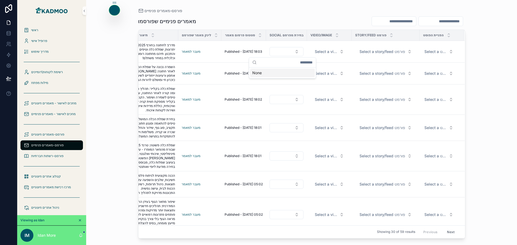
click at [284, 13] on div "מאמרים פנימיים שפורסמו לאיזה לקוח שייך הפוסט מתי נוצר הפוסט כותרת של הכתבה תיאו…" at bounding box center [301, 126] width 327 height 226
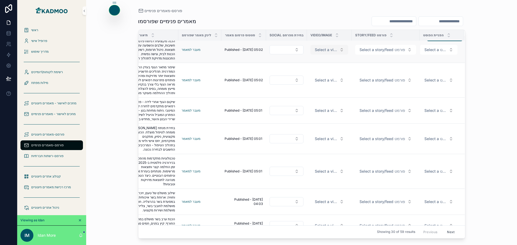
scroll to position [0, 162]
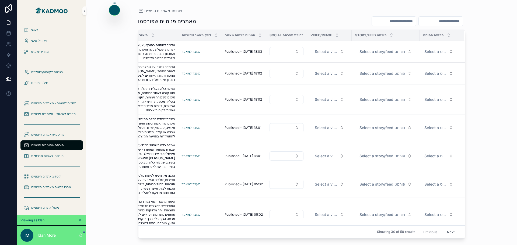
click at [494, 116] on div "פורסם-מאמרים פנימיים מאמרים פנימיים שפורסמו לאיזה לקוח שייך הפוסט מתי נוצר הפוס…" at bounding box center [301, 122] width 431 height 245
click at [116, 10] on icon at bounding box center [114, 10] width 4 height 4
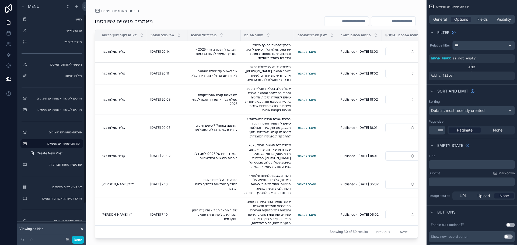
scroll to position [19, 0]
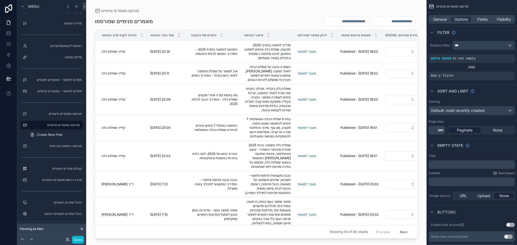
drag, startPoint x: 240, startPoint y: 237, endPoint x: 256, endPoint y: 237, distance: 16.4
click at [256, 237] on div "scrollable content" at bounding box center [256, 119] width 340 height 239
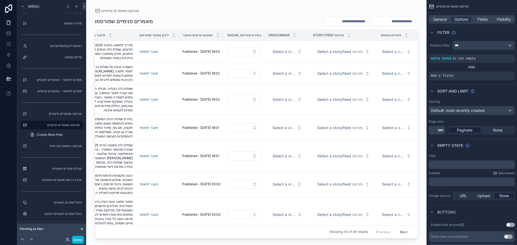
scroll to position [0, 166]
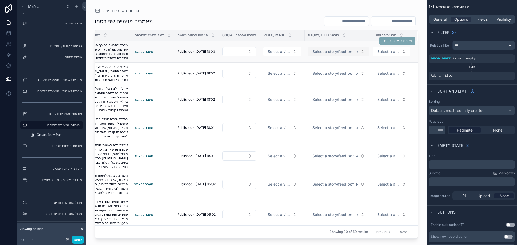
click at [342, 55] on button "Select a story/feed פורמט" at bounding box center [338, 52] width 61 height 10
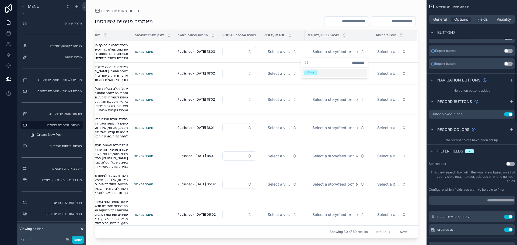
scroll to position [215, 0]
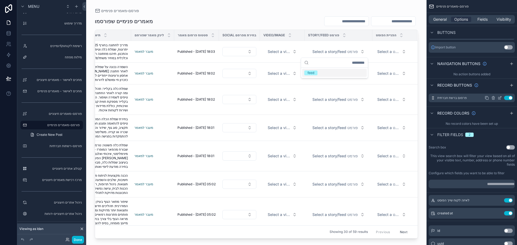
click at [500, 99] on icon "scrollable content" at bounding box center [500, 98] width 4 height 4
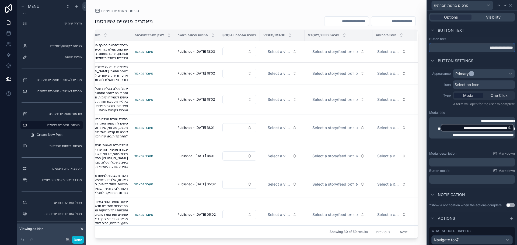
click at [472, 48] on input "**********" at bounding box center [472, 47] width 86 height 9
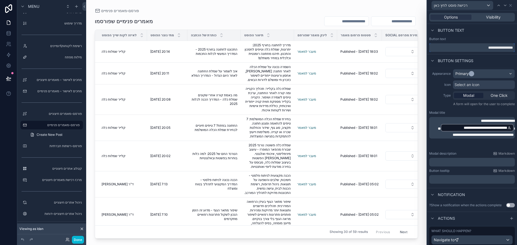
click at [508, 49] on input "**********" at bounding box center [472, 47] width 86 height 9
type input "**********"
click at [429, 67] on div "**********" at bounding box center [472, 126] width 90 height 119
click at [9, 77] on icon at bounding box center [8, 78] width 5 height 5
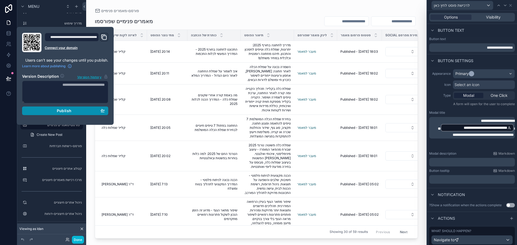
click at [56, 109] on div "Publish" at bounding box center [65, 111] width 79 height 5
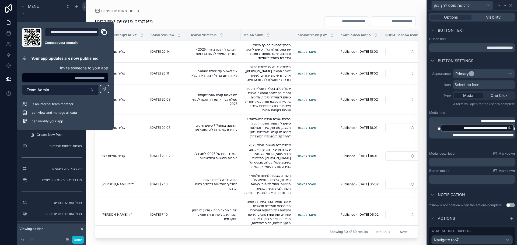
click at [43, 90] on span "Team Admin" at bounding box center [38, 89] width 22 height 5
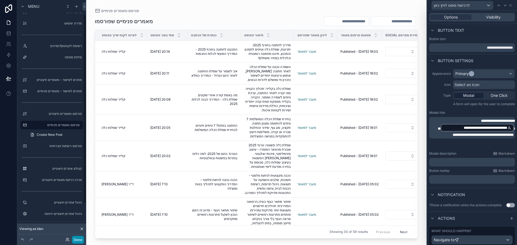
drag, startPoint x: 79, startPoint y: 240, endPoint x: 81, endPoint y: 232, distance: 7.7
click at [79, 240] on button "Done" at bounding box center [78, 240] width 12 height 8
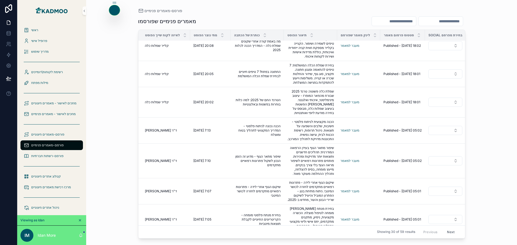
click at [488, 100] on div "פורסם-מאמרים פנימיים מאמרים פנימיים שפורסמו לאיזה לקוח שייך הפוסט מתי נוצר הפוס…" at bounding box center [301, 122] width 431 height 245
click at [7, 46] on icon at bounding box center [8, 43] width 5 height 5
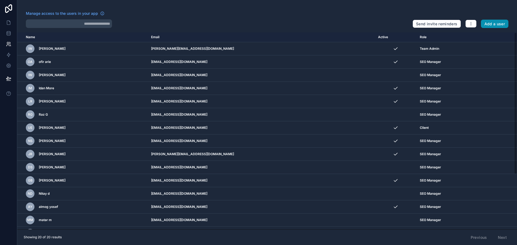
click at [493, 26] on button "Add a user" at bounding box center [495, 24] width 28 height 9
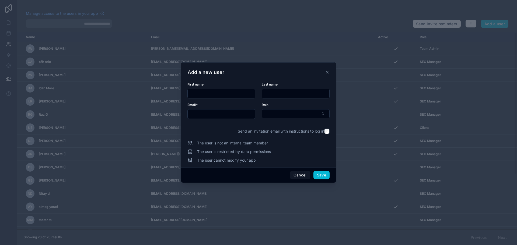
click at [207, 115] on input "text" at bounding box center [221, 114] width 67 height 8
paste input "**********"
type input "**********"
click at [211, 94] on input "text" at bounding box center [221, 94] width 67 height 8
type input "*****"
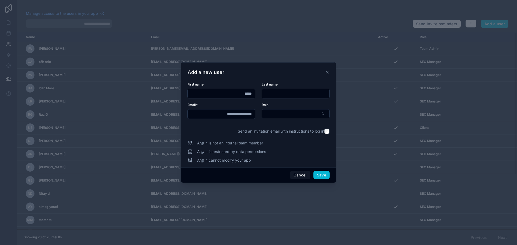
click at [275, 94] on input "text" at bounding box center [295, 94] width 67 height 8
click at [240, 95] on input "*****" at bounding box center [221, 94] width 67 height 8
type input "*****"
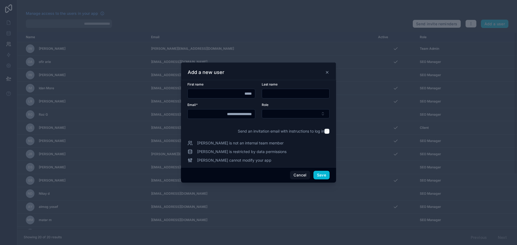
click at [267, 93] on input "text" at bounding box center [295, 94] width 67 height 8
type input "*"
click at [307, 115] on button "Select Button" at bounding box center [296, 113] width 68 height 9
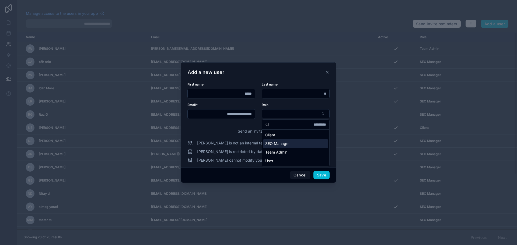
click at [284, 146] on span "SEO Manager" at bounding box center [277, 143] width 25 height 5
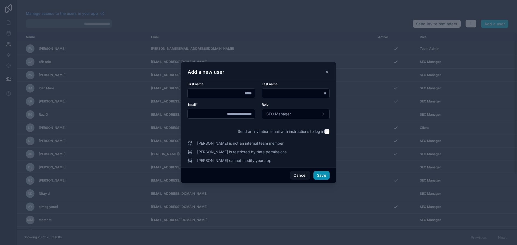
click at [323, 174] on button "Save" at bounding box center [321, 175] width 16 height 9
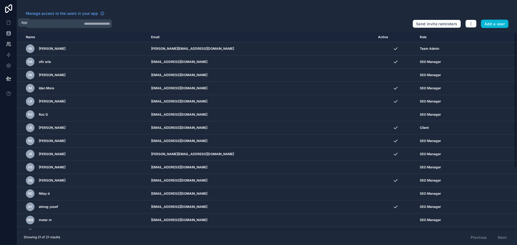
drag, startPoint x: 9, startPoint y: 23, endPoint x: 9, endPoint y: 33, distance: 10.5
click at [9, 23] on icon at bounding box center [8, 22] width 5 height 5
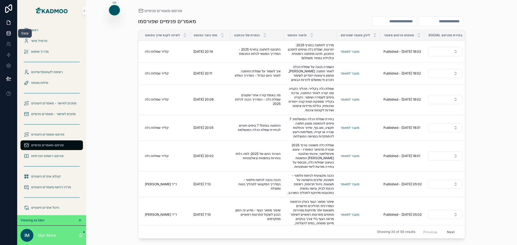
click at [9, 33] on icon at bounding box center [8, 33] width 5 height 5
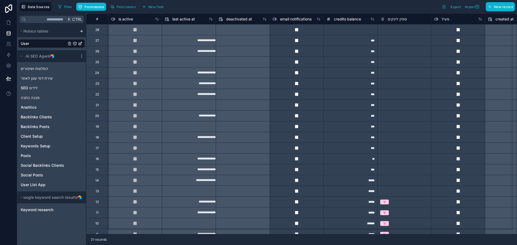
scroll to position [0, 380]
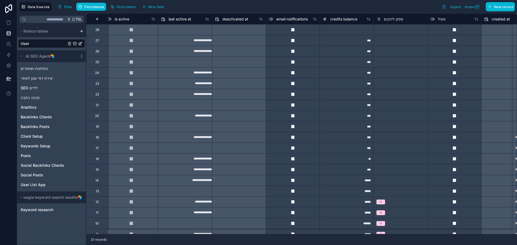
click at [352, 31] on div at bounding box center [347, 29] width 54 height 11
type input "***"
click at [316, 89] on div at bounding box center [293, 94] width 54 height 11
click at [9, 30] on link at bounding box center [8, 33] width 17 height 11
click at [10, 43] on icon at bounding box center [8, 43] width 5 height 5
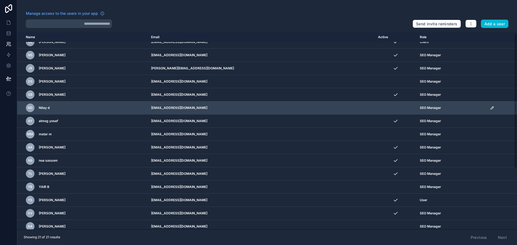
scroll to position [89, 0]
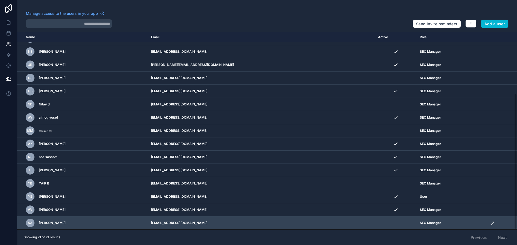
click at [490, 223] on icon "scrollable content" at bounding box center [492, 223] width 4 height 4
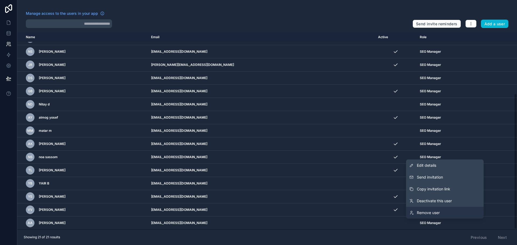
click at [435, 213] on span "Remove user" at bounding box center [428, 212] width 23 height 5
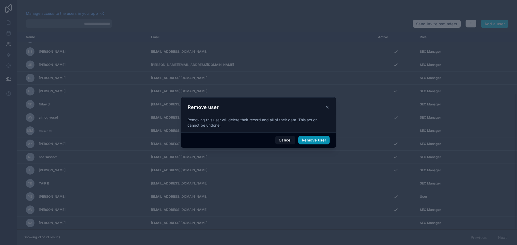
click at [316, 138] on button "Remove user" at bounding box center [313, 140] width 31 height 9
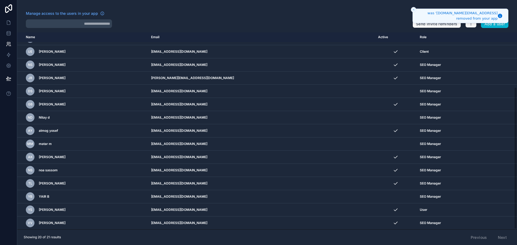
click at [415, 9] on icon "Close toast" at bounding box center [413, 9] width 3 height 3
click at [305, 16] on div "Manage access to the users in your app" at bounding box center [217, 15] width 382 height 9
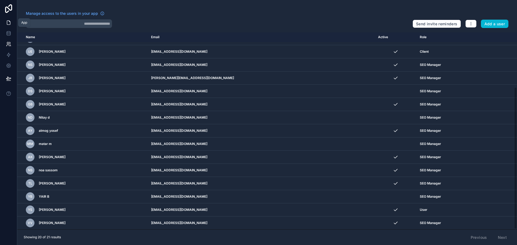
click at [11, 20] on icon at bounding box center [8, 22] width 5 height 5
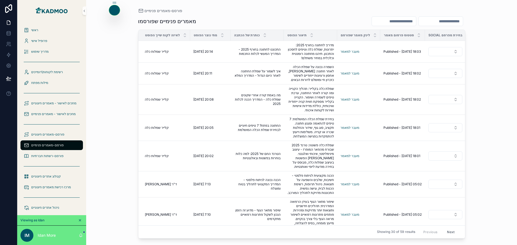
click at [111, 133] on div "פורסם-מאמרים פנימיים מאמרים פנימיים שפורסמו לאיזה לקוח שייך הפוסט מתי נוצר הפוס…" at bounding box center [301, 122] width 431 height 245
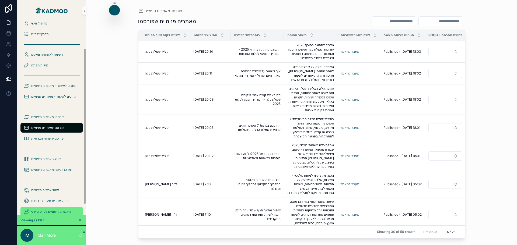
scroll to position [46, 0]
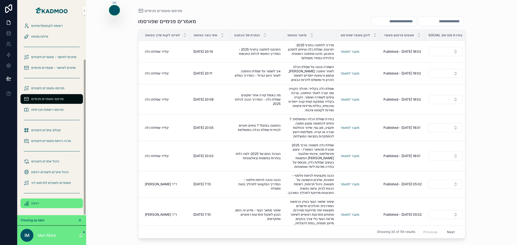
click at [41, 201] on div "דוחות" at bounding box center [52, 203] width 56 height 9
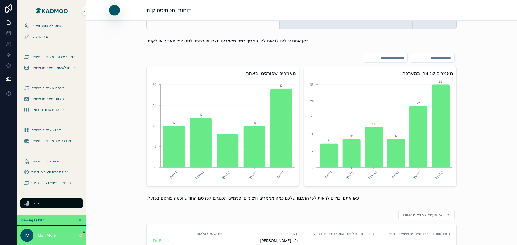
scroll to position [188, 0]
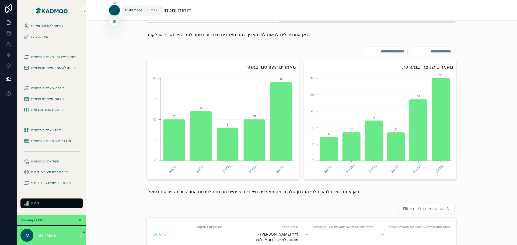
click at [114, 10] on icon at bounding box center [114, 10] width 4 height 4
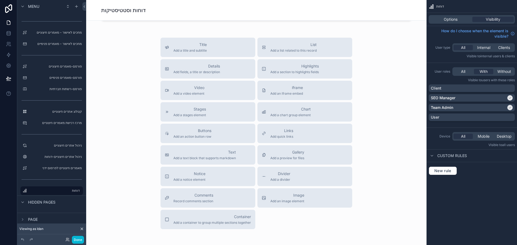
scroll to position [990, 0]
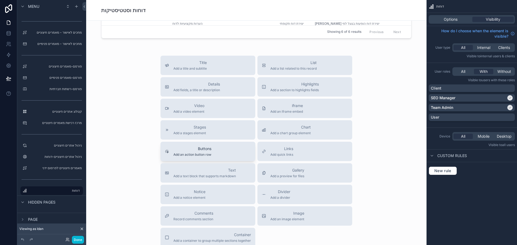
click at [215, 152] on div "Buttons Add an action button row" at bounding box center [208, 151] width 86 height 11
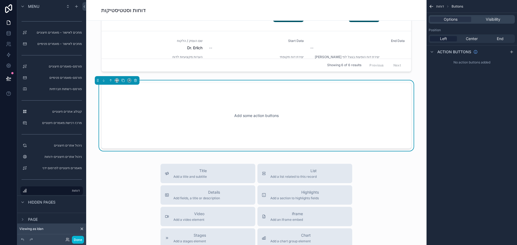
scroll to position [950, 0]
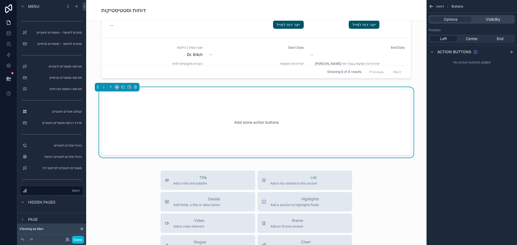
drag, startPoint x: 510, startPoint y: 52, endPoint x: 499, endPoint y: 56, distance: 11.8
click at [510, 52] on icon "scrollable content" at bounding box center [511, 52] width 4 height 4
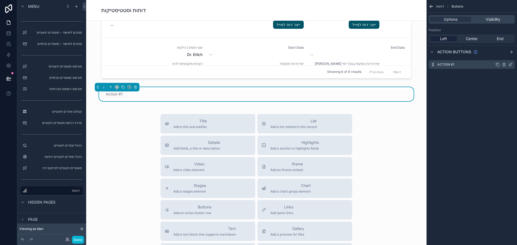
click at [511, 65] on icon "scrollable content" at bounding box center [510, 64] width 4 height 4
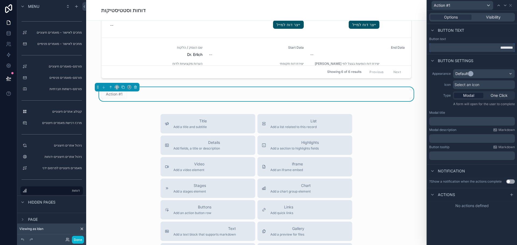
click at [478, 46] on input "*********" at bounding box center [472, 47] width 86 height 9
type input "*"
type input "**********"
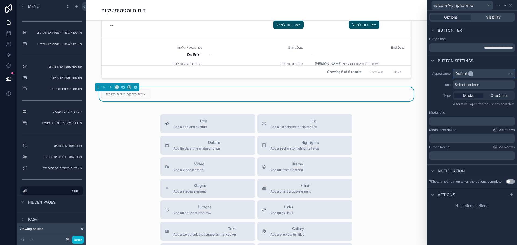
click at [492, 72] on div "Default" at bounding box center [483, 73] width 61 height 9
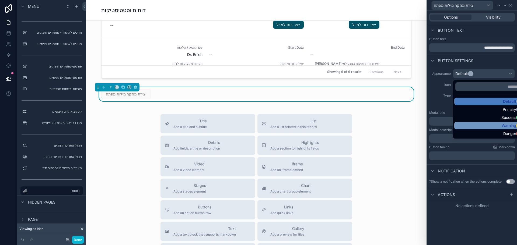
click at [495, 124] on div "Warning" at bounding box center [489, 125] width 67 height 5
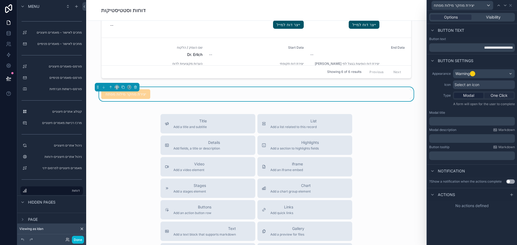
click at [501, 95] on span "One Click" at bounding box center [499, 95] width 17 height 5
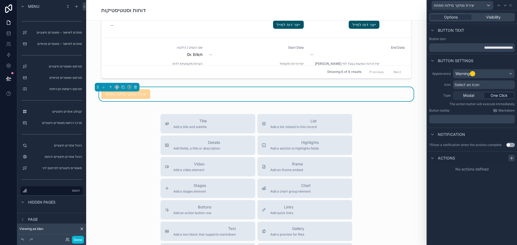
click at [509, 157] on div at bounding box center [511, 158] width 6 height 6
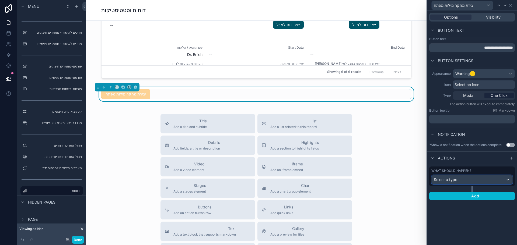
click at [461, 179] on div "Select a type" at bounding box center [472, 180] width 81 height 9
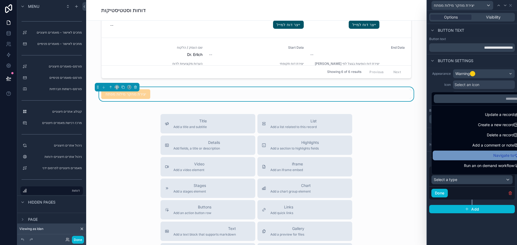
click at [461, 154] on div "Navigate to" at bounding box center [478, 155] width 85 height 6
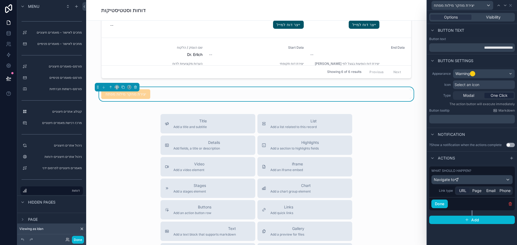
click at [464, 192] on span "URL" at bounding box center [462, 190] width 7 height 5
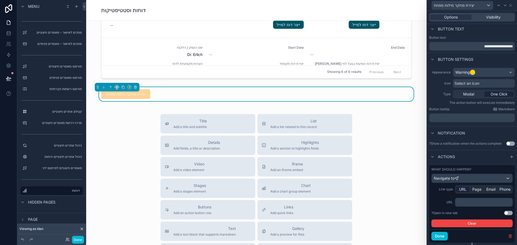
scroll to position [15, 0]
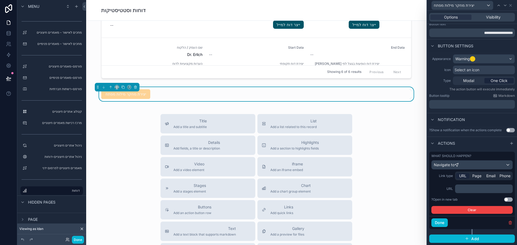
click at [468, 188] on p "﻿" at bounding box center [484, 188] width 54 height 5
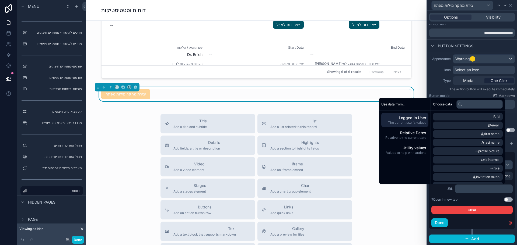
scroll to position [29, 0]
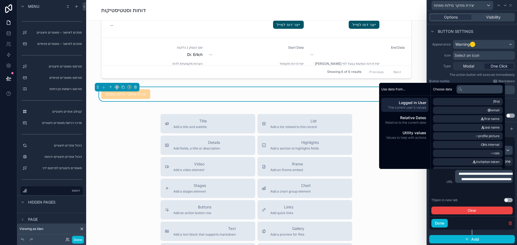
click at [435, 181] on label "URL" at bounding box center [442, 182] width 22 height 4
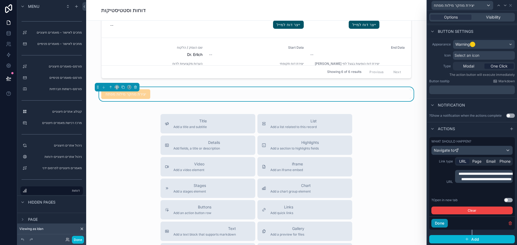
click at [442, 221] on button "Done" at bounding box center [439, 223] width 16 height 9
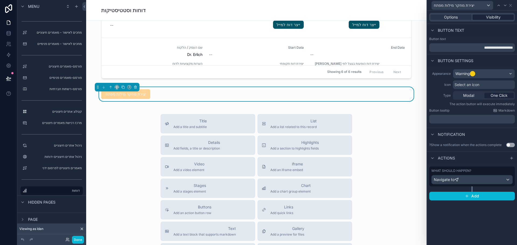
click at [491, 18] on span "Visibility" at bounding box center [493, 17] width 15 height 5
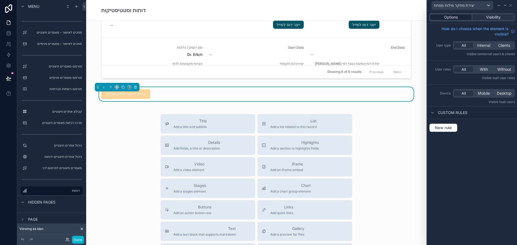
click at [454, 18] on span "Options" at bounding box center [451, 17] width 14 height 5
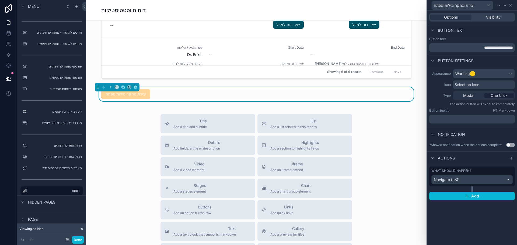
click at [120, 123] on div "Title Add a title and subtitle List Add a list related to this record Details A…" at bounding box center [256, 210] width 332 height 192
click at [126, 98] on div "יצירת מחקר מילות מפתח" at bounding box center [125, 94] width 49 height 10
click at [125, 97] on div "יצירת מחקר מילות מפתח" at bounding box center [125, 94] width 49 height 10
click at [123, 96] on span "יצירת מחקר מילות מפתח" at bounding box center [125, 93] width 49 height 5
click at [120, 96] on span "יצירת מחקר מילות מפתח" at bounding box center [125, 93] width 49 height 5
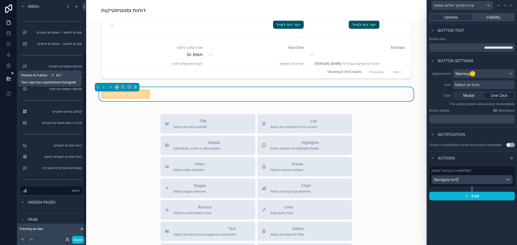
click at [8, 79] on icon at bounding box center [8, 78] width 5 height 5
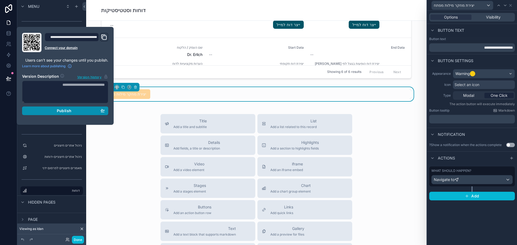
click at [62, 109] on span "Publish" at bounding box center [64, 111] width 15 height 5
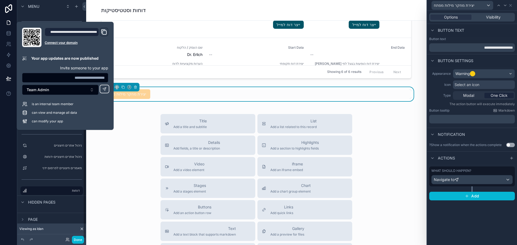
click at [116, 193] on div "Title Add a title and subtitle List Add a list related to this record Details A…" at bounding box center [256, 210] width 332 height 192
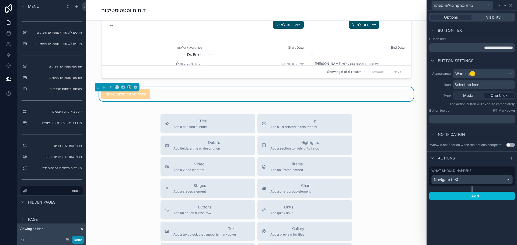
click at [81, 242] on button "Done" at bounding box center [78, 240] width 12 height 8
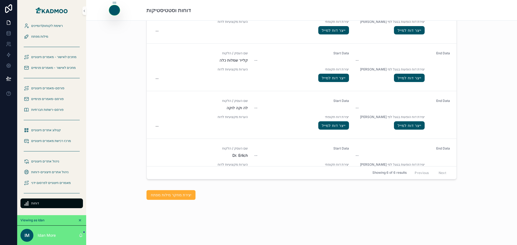
scroll to position [849, 0]
click at [178, 194] on span "יצירת מחקר מילות מפתח" at bounding box center [171, 195] width 40 height 5
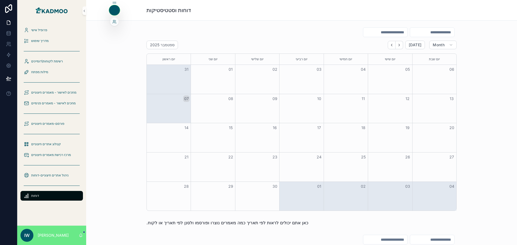
click at [115, 13] on div at bounding box center [114, 10] width 11 height 10
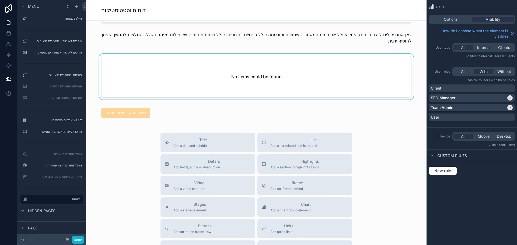
scroll to position [485, 0]
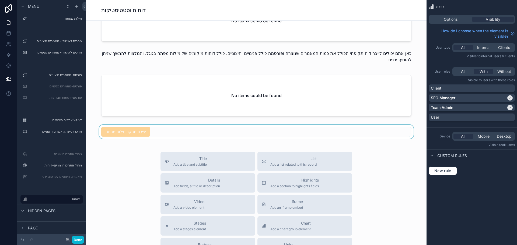
click at [166, 130] on div "scrollable content" at bounding box center [256, 132] width 332 height 14
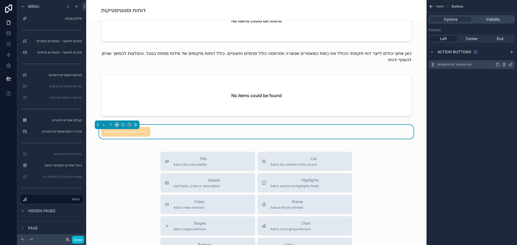
click at [473, 65] on div "יצירת מחקר מילות מפתח" at bounding box center [472, 64] width 86 height 9
click at [509, 64] on icon "scrollable content" at bounding box center [510, 65] width 2 height 2
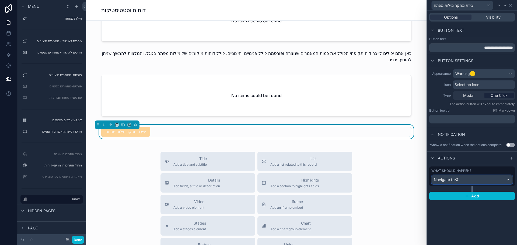
click at [477, 182] on div "Navigate to" at bounding box center [472, 180] width 81 height 9
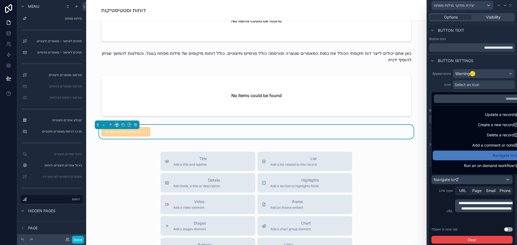
click at [506, 230] on div at bounding box center [472, 122] width 90 height 245
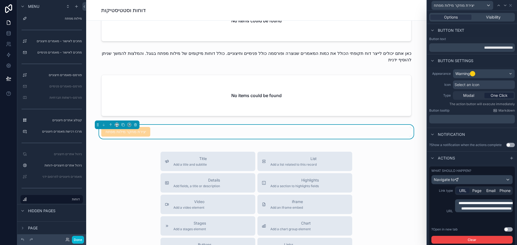
click at [504, 231] on button "Use setting" at bounding box center [508, 230] width 9 height 4
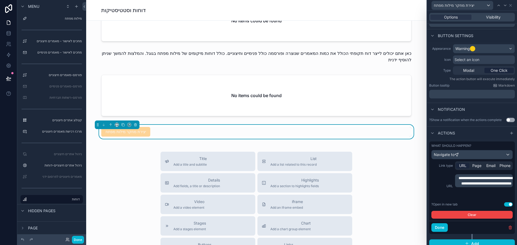
scroll to position [30, 0]
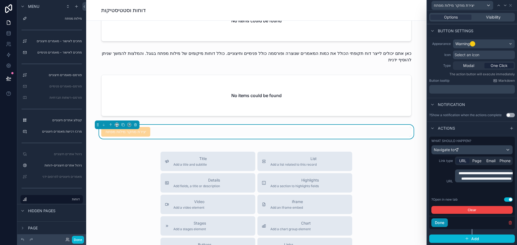
click at [441, 223] on button "Done" at bounding box center [439, 223] width 16 height 9
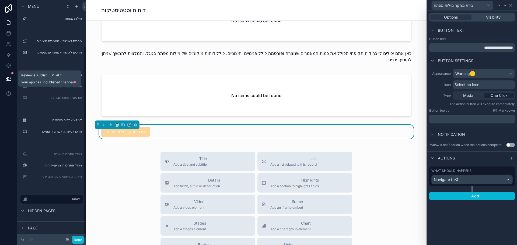
click at [11, 80] on icon at bounding box center [8, 78] width 5 height 5
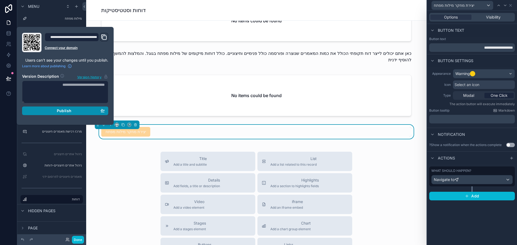
click at [71, 111] on div "Publish" at bounding box center [65, 111] width 79 height 5
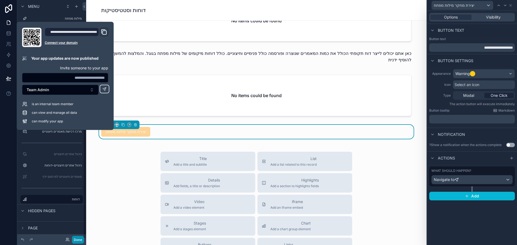
click at [77, 239] on button "Done" at bounding box center [78, 240] width 12 height 8
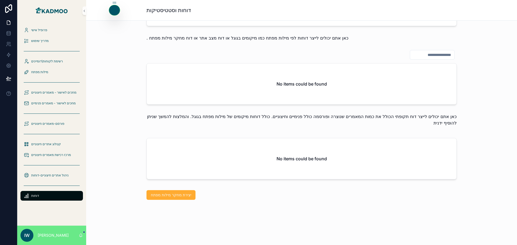
scroll to position [421, 0]
click at [172, 201] on div "יצירת מחקר מילות מפתח" at bounding box center [301, 195] width 422 height 14
click at [171, 197] on span "יצירת מחקר מילות מפתח" at bounding box center [171, 195] width 40 height 5
click at [170, 196] on span "יצירת מחקר מילות מפתח" at bounding box center [171, 195] width 40 height 5
